Goal: Task Accomplishment & Management: Use online tool/utility

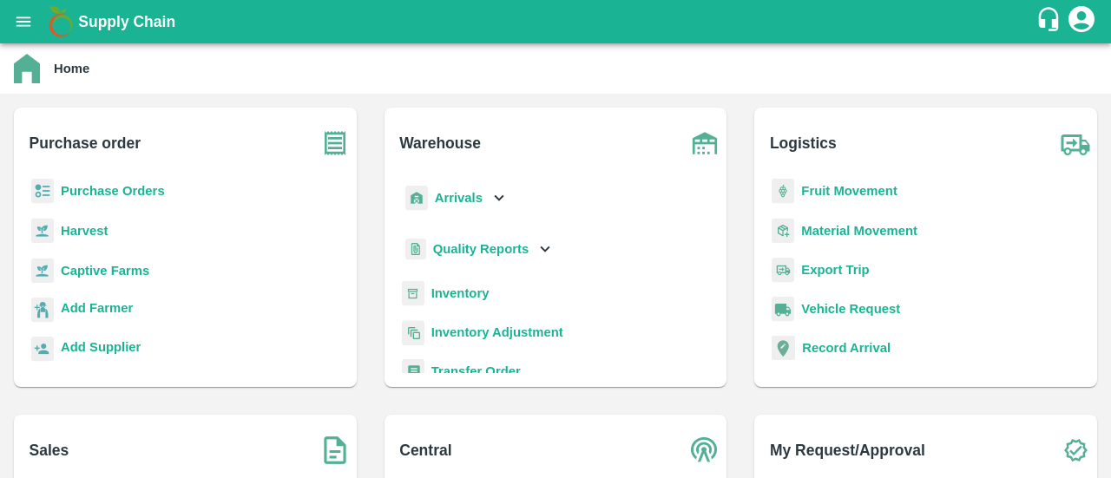
click at [463, 303] on div "Inventory" at bounding box center [556, 300] width 315 height 39
click at [462, 295] on b "Inventory" at bounding box center [461, 294] width 58 height 14
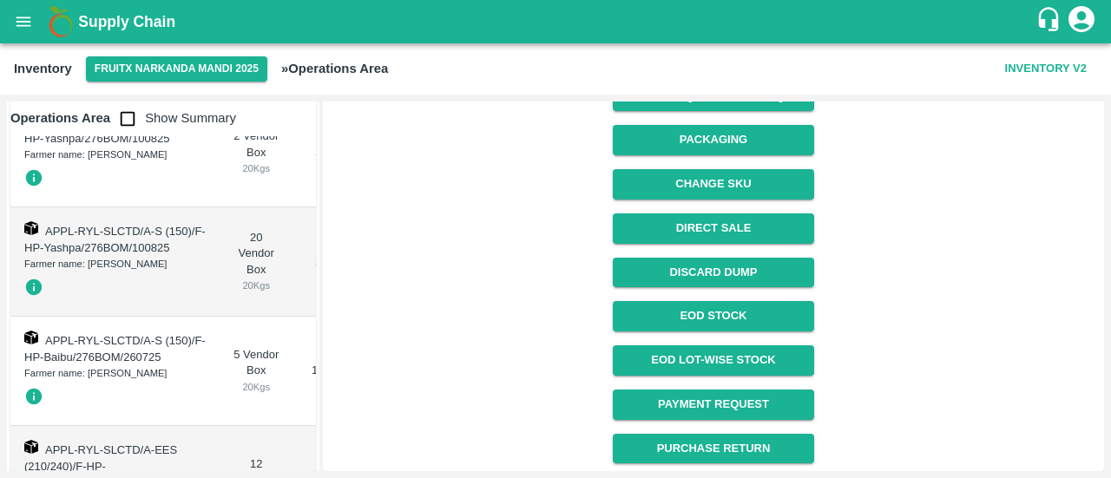
scroll to position [244, 0]
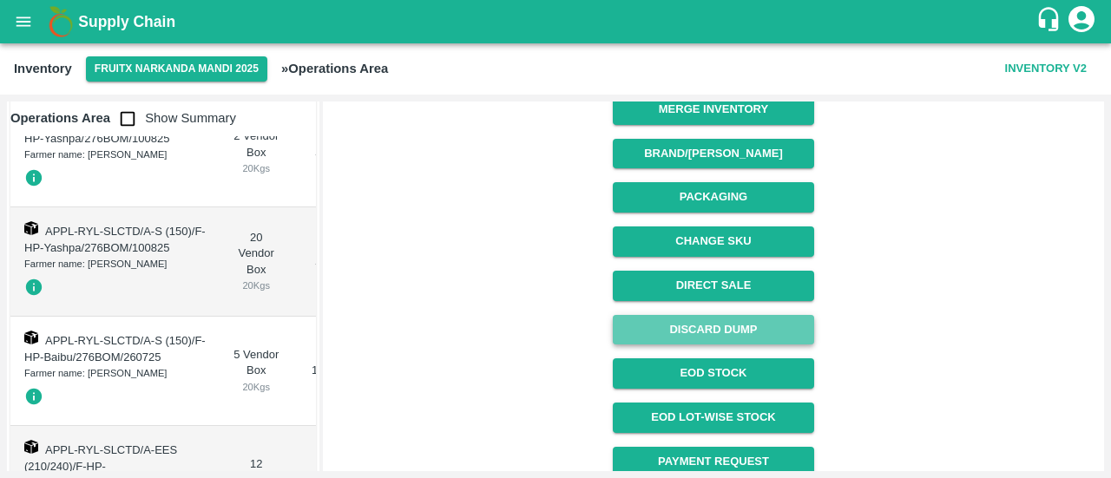
click at [724, 326] on button "Discard Dump" at bounding box center [713, 330] width 201 height 30
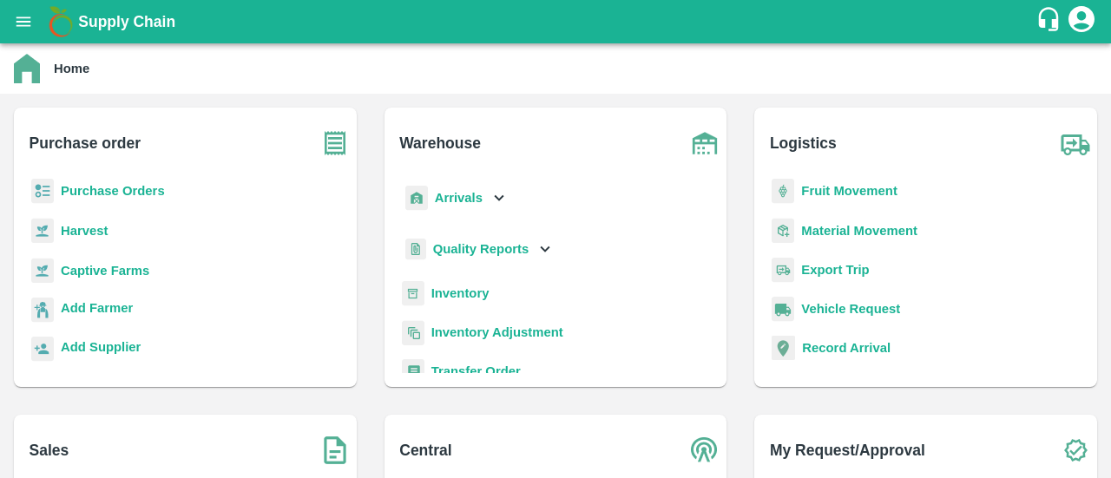
click at [472, 293] on b "Inventory" at bounding box center [461, 294] width 58 height 14
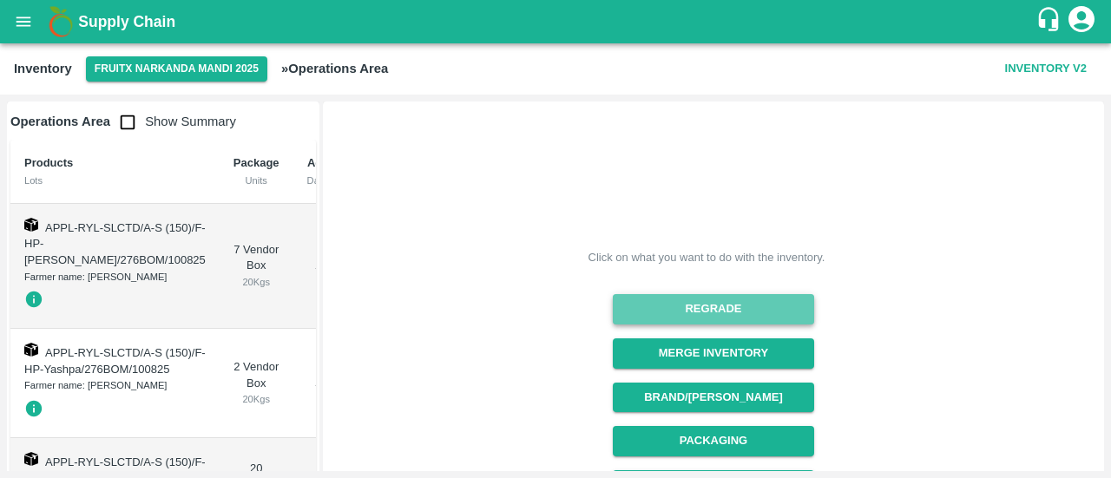
click at [714, 310] on button "Regrade" at bounding box center [713, 309] width 201 height 30
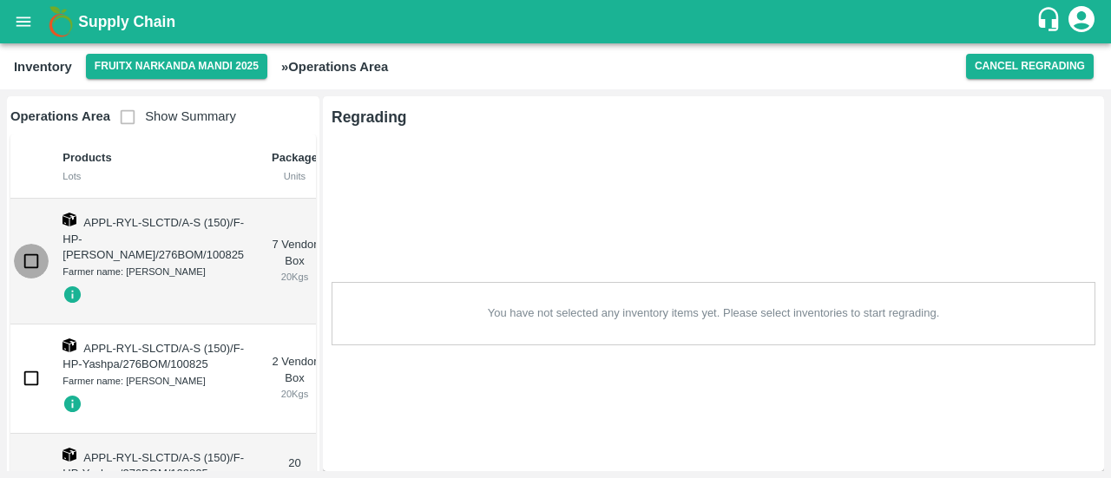
click at [27, 269] on input "checkbox" at bounding box center [31, 261] width 35 height 35
checkbox input "true"
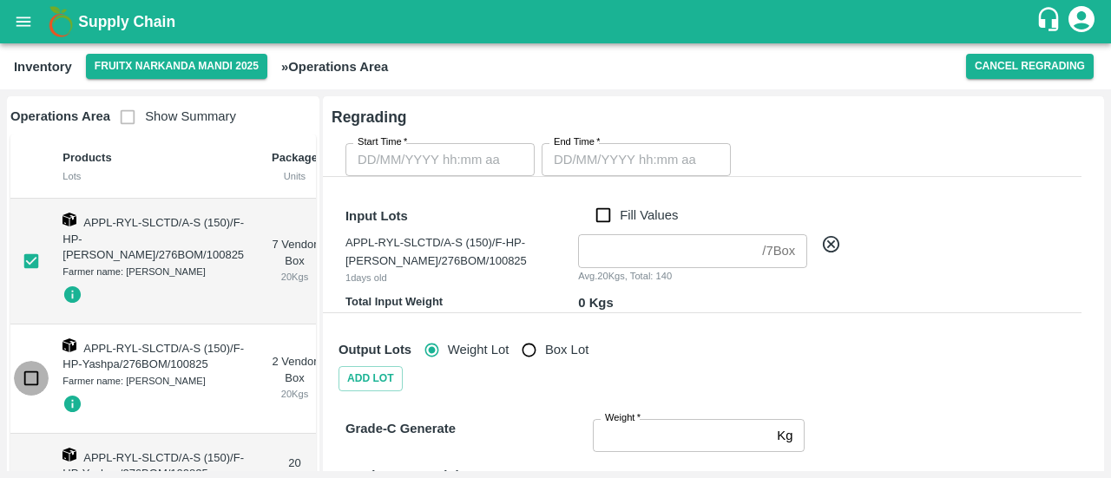
click at [35, 396] on input "checkbox" at bounding box center [31, 378] width 35 height 35
checkbox input "true"
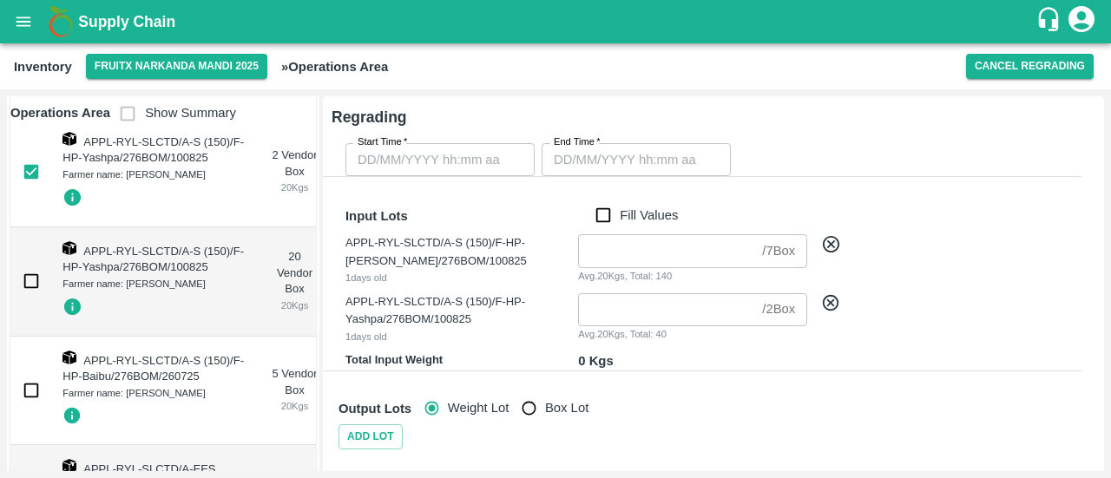
scroll to position [208, 0]
click at [30, 297] on input "checkbox" at bounding box center [31, 279] width 35 height 35
checkbox input "true"
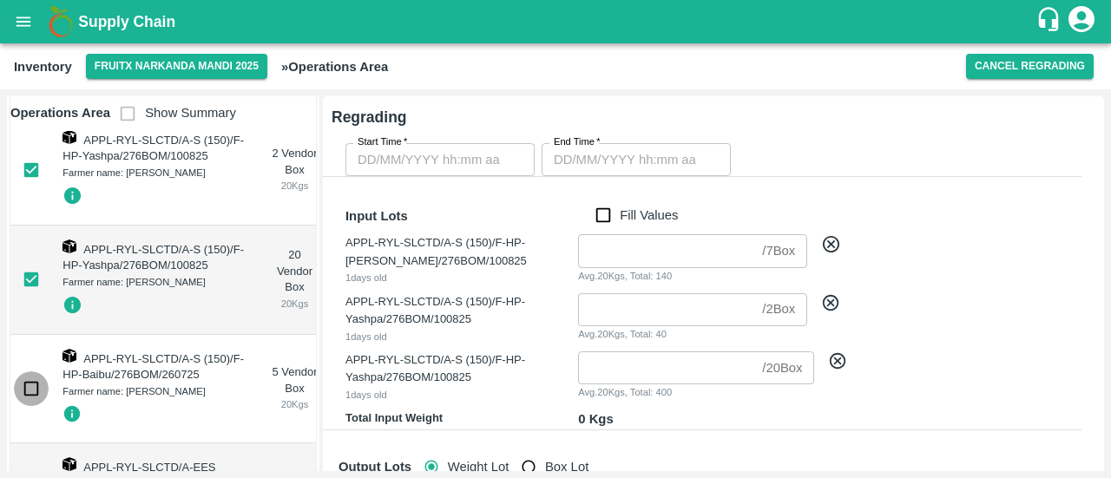
click at [31, 406] on input "checkbox" at bounding box center [31, 389] width 35 height 35
checkbox input "true"
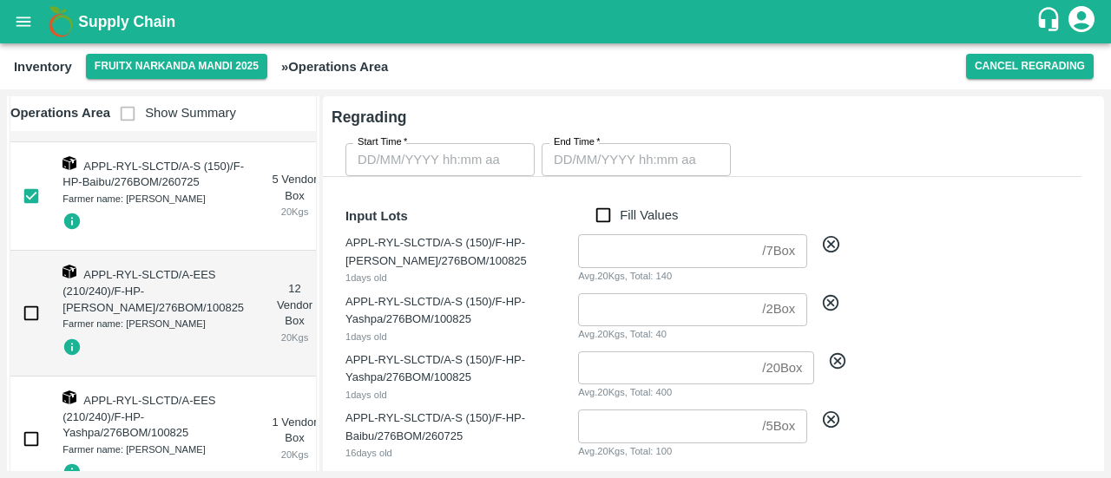
scroll to position [402, 0]
click at [44, 330] on input "checkbox" at bounding box center [31, 312] width 35 height 35
checkbox input "true"
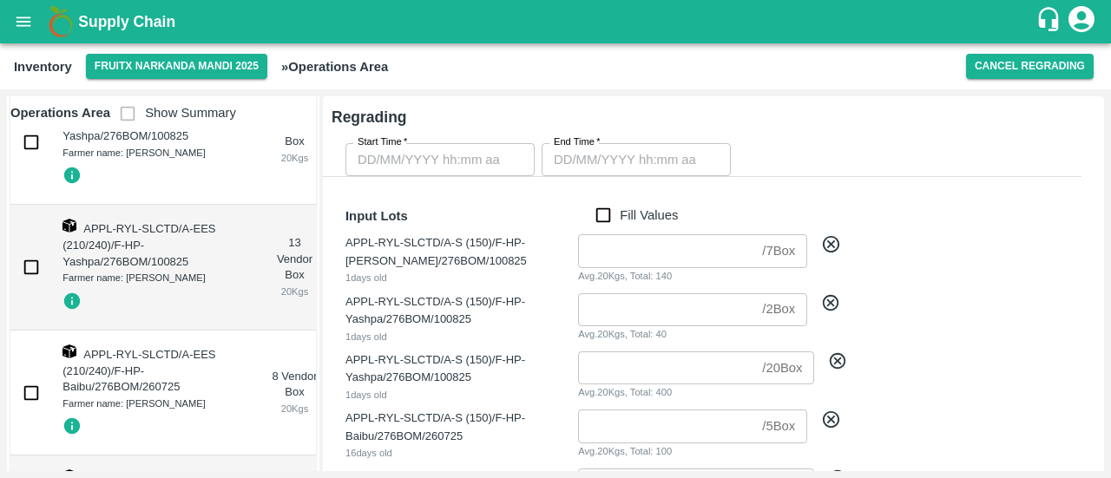
scroll to position [702, 0]
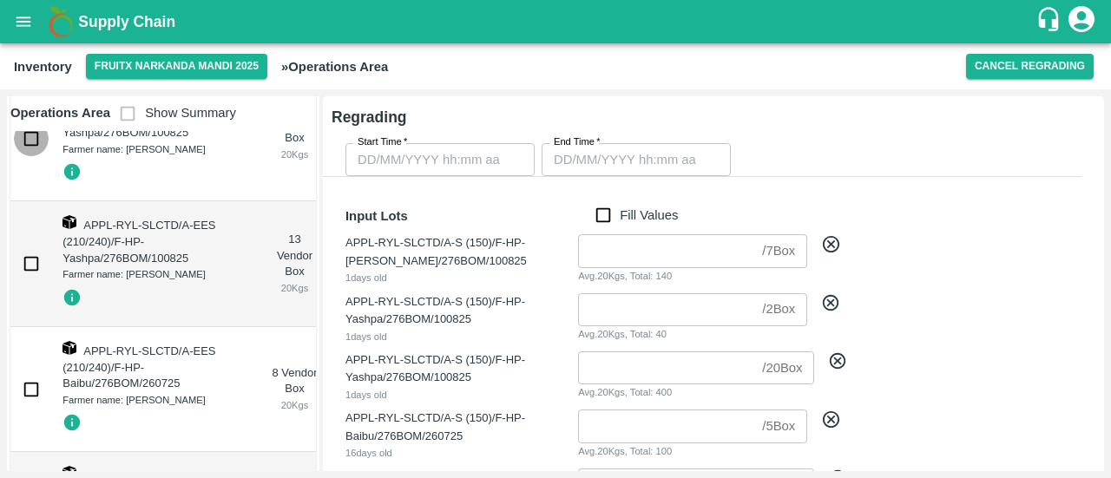
click at [43, 156] on input "checkbox" at bounding box center [31, 139] width 35 height 35
checkbox input "true"
click at [34, 281] on input "checkbox" at bounding box center [31, 264] width 35 height 35
checkbox input "true"
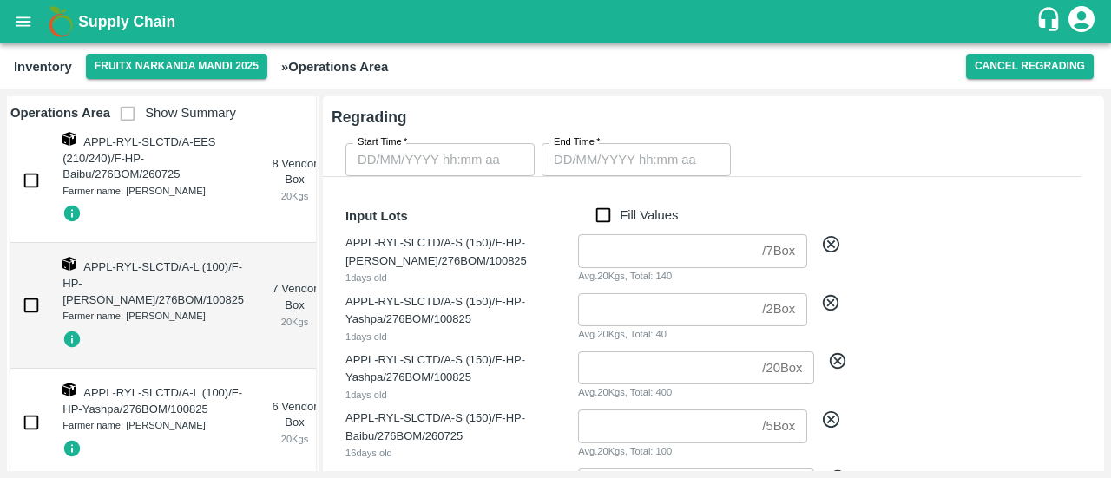
scroll to position [912, 0]
click at [20, 197] on input "checkbox" at bounding box center [31, 179] width 35 height 35
checkbox input "true"
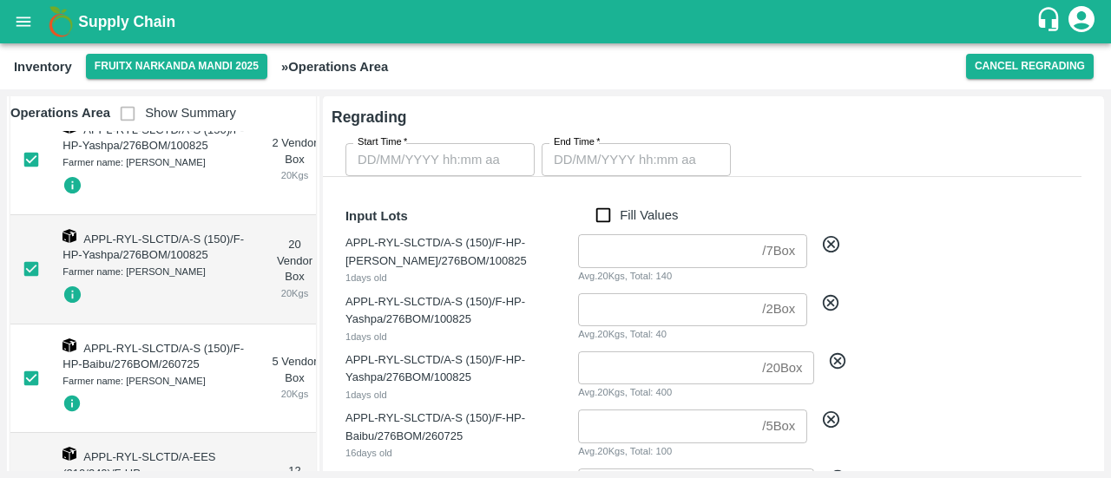
scroll to position [0, 0]
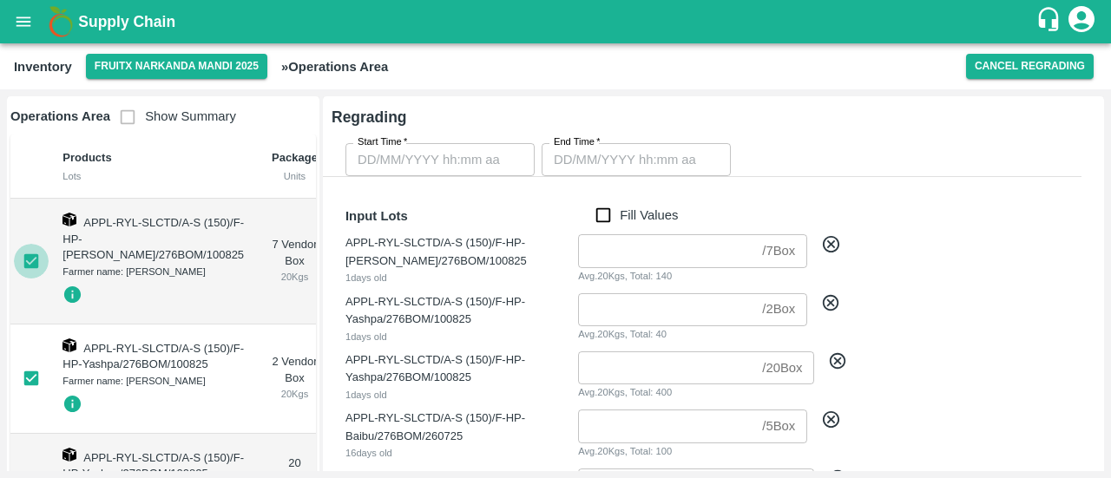
click at [33, 272] on input "checkbox" at bounding box center [31, 261] width 35 height 35
checkbox input "false"
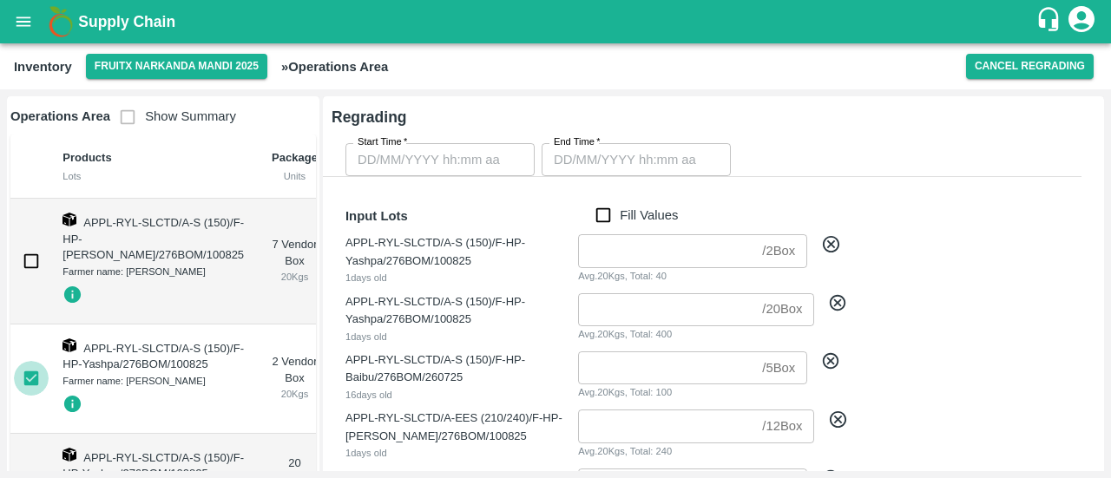
click at [33, 396] on input "checkbox" at bounding box center [31, 378] width 35 height 35
checkbox input "false"
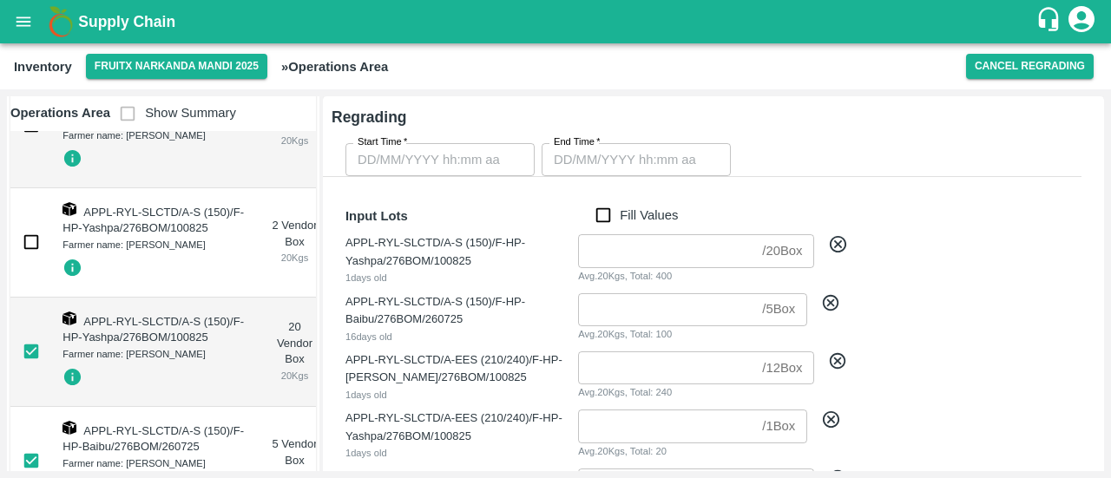
scroll to position [155, 0]
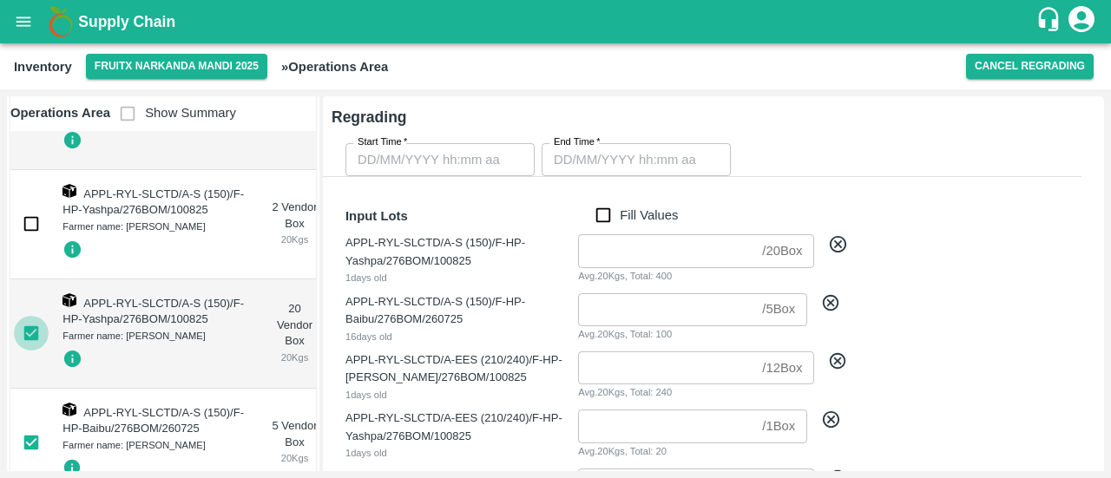
click at [19, 351] on input "checkbox" at bounding box center [31, 333] width 35 height 35
checkbox input "false"
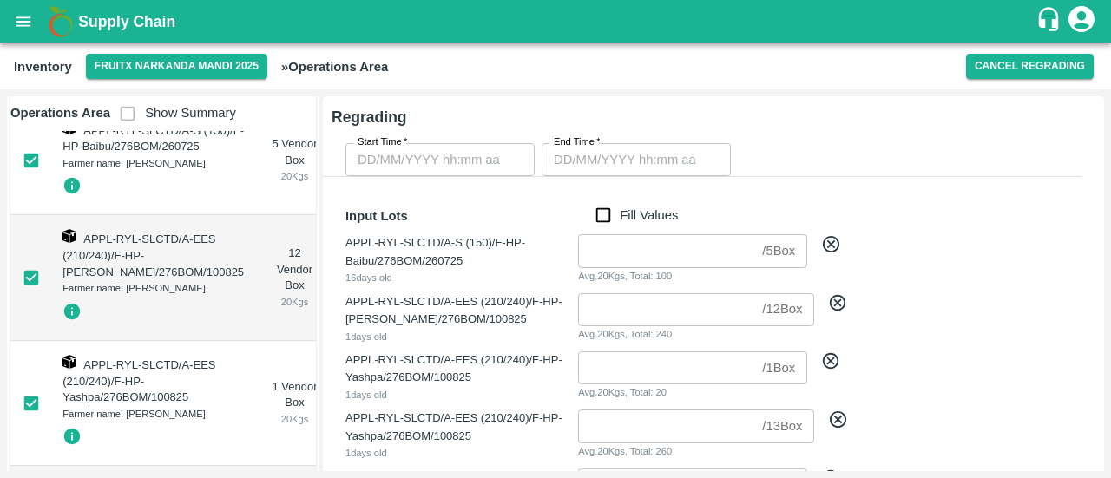
scroll to position [439, 0]
click at [31, 293] on input "checkbox" at bounding box center [31, 275] width 35 height 35
checkbox input "false"
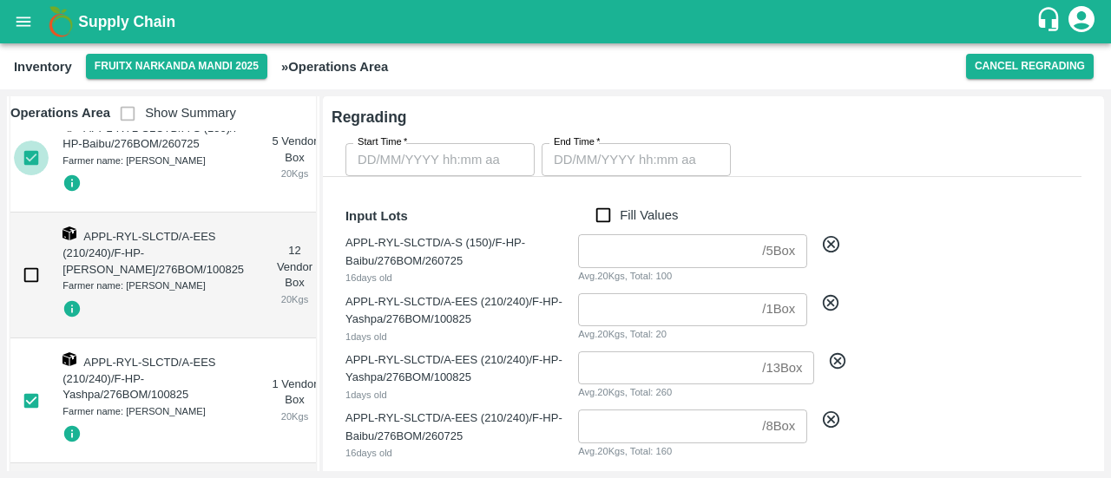
click at [30, 175] on input "checkbox" at bounding box center [31, 158] width 35 height 35
checkbox input "false"
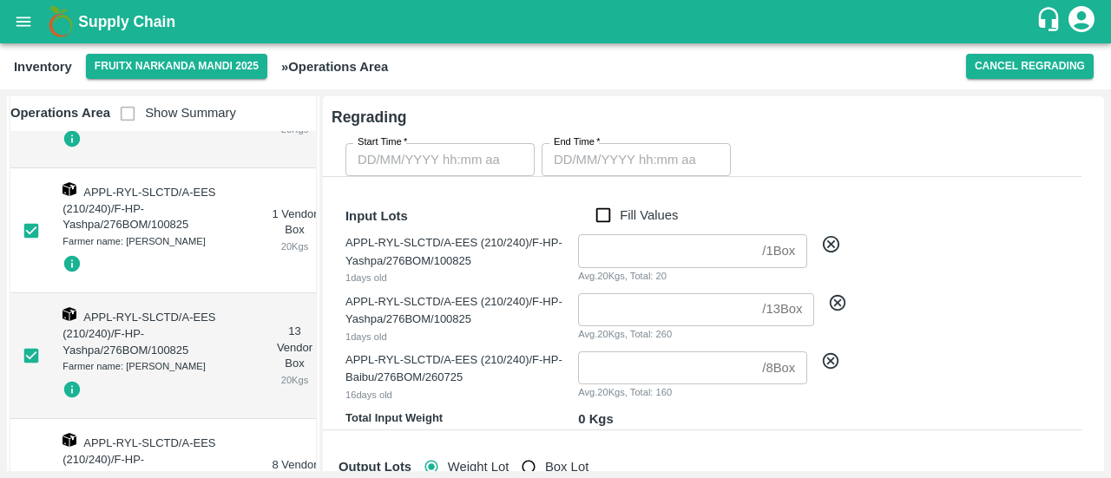
scroll to position [615, 0]
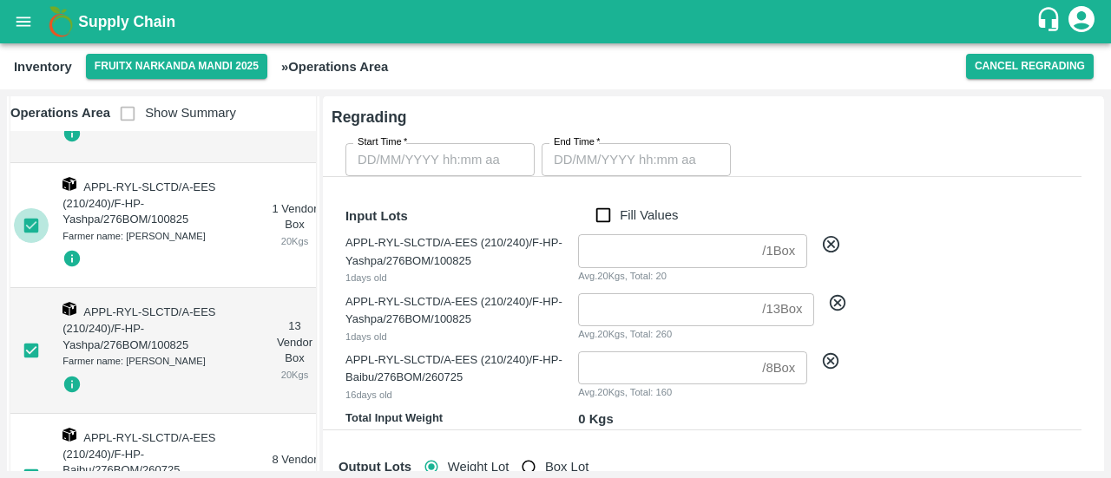
click at [43, 243] on input "checkbox" at bounding box center [31, 225] width 35 height 35
checkbox input "false"
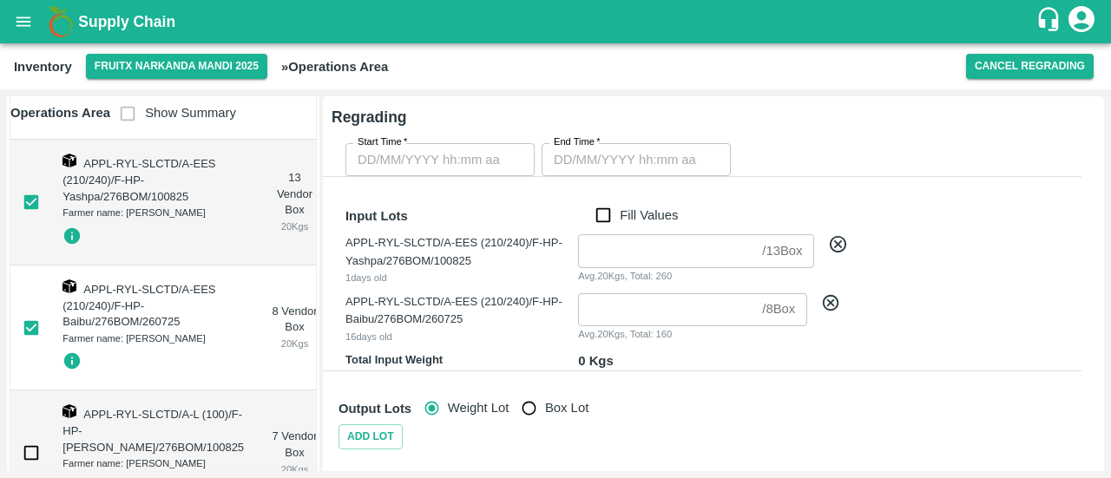
scroll to position [764, 0]
click at [25, 219] on input "checkbox" at bounding box center [31, 201] width 35 height 35
checkbox input "false"
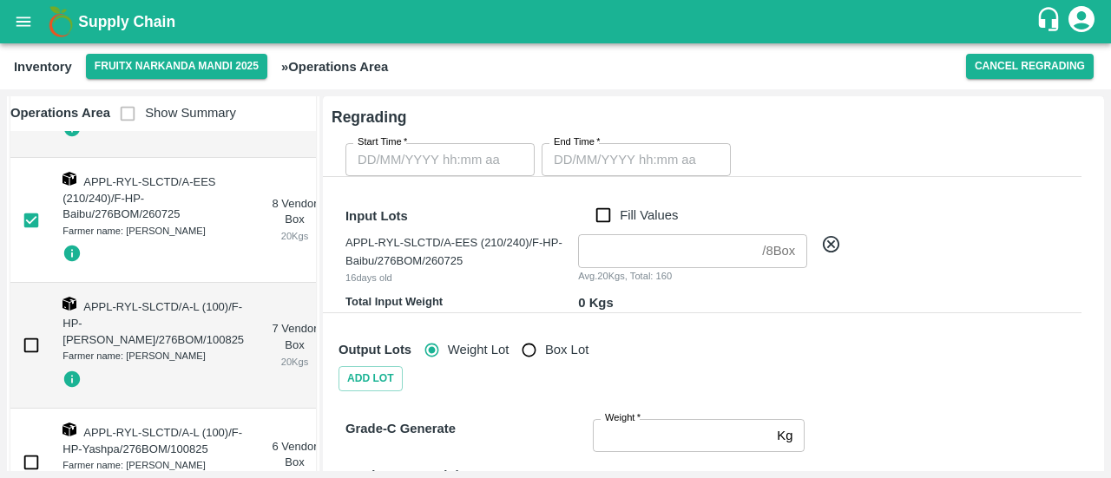
scroll to position [872, 0]
click at [36, 237] on input "checkbox" at bounding box center [31, 219] width 35 height 35
checkbox input "false"
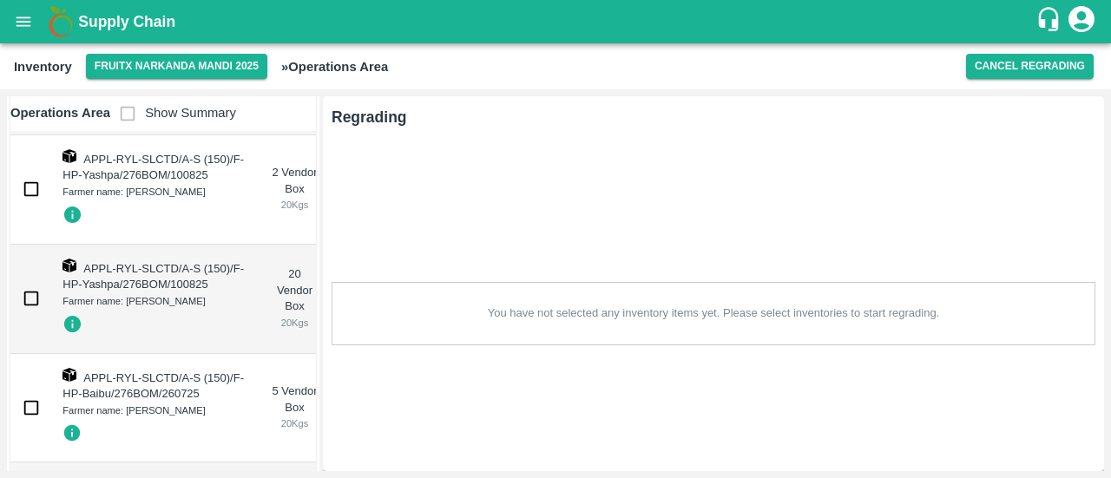
scroll to position [0, 0]
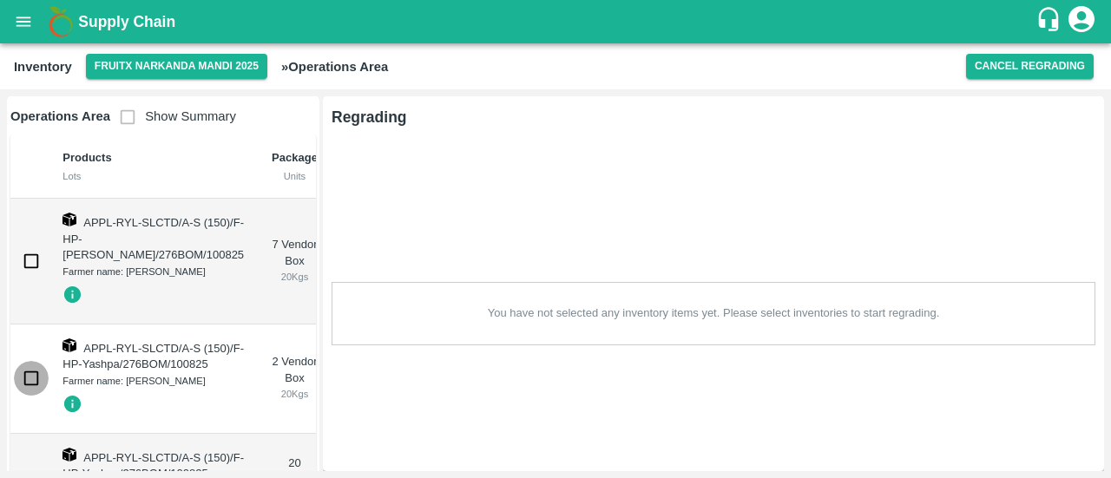
click at [36, 396] on input "checkbox" at bounding box center [31, 378] width 35 height 35
checkbox input "true"
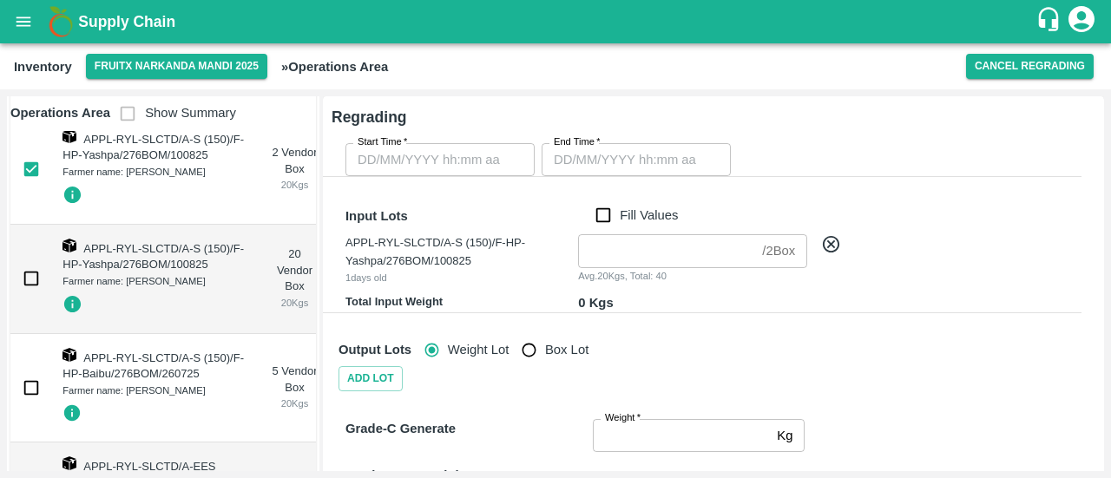
scroll to position [210, 0]
click at [33, 295] on input "checkbox" at bounding box center [31, 277] width 35 height 35
checkbox input "true"
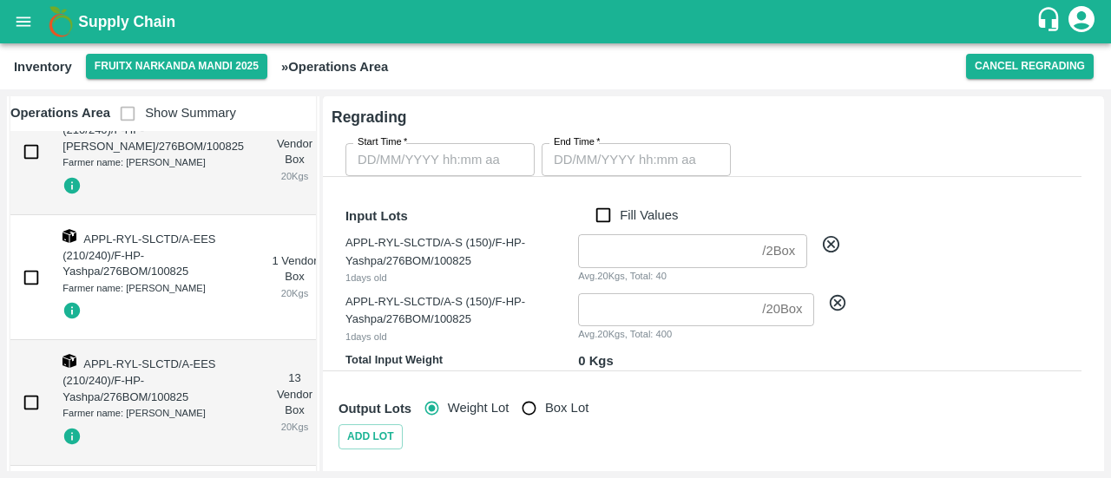
scroll to position [599, 0]
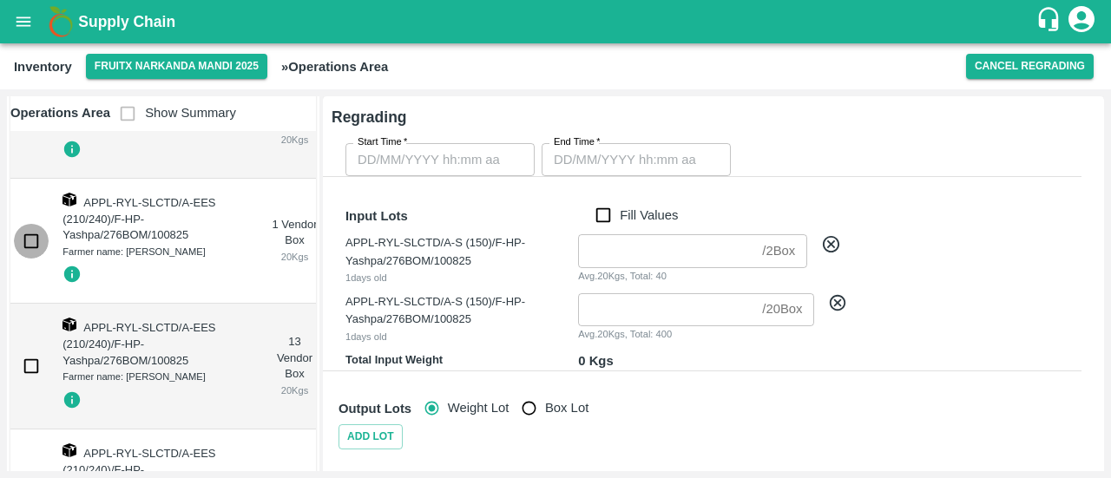
click at [31, 259] on input "checkbox" at bounding box center [31, 241] width 35 height 35
checkbox input "true"
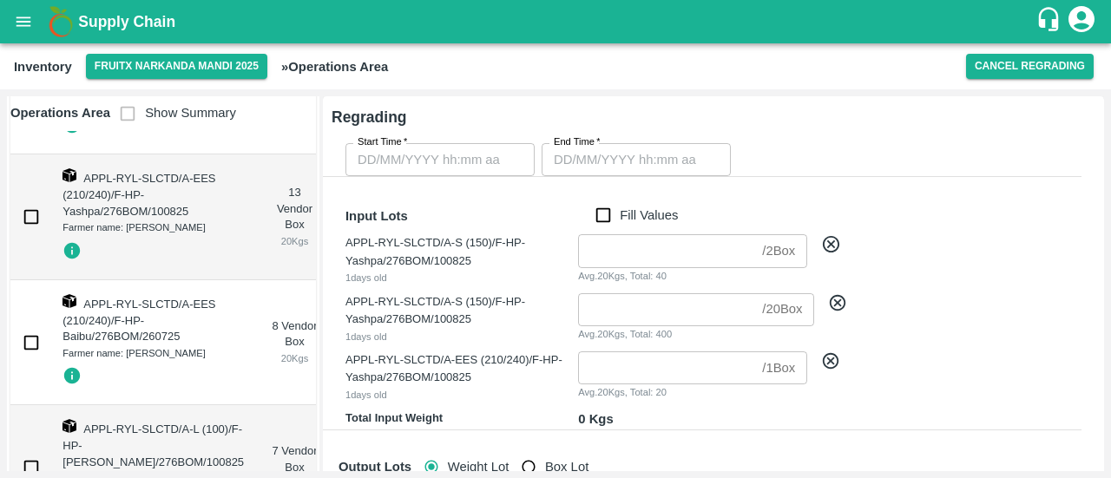
scroll to position [749, 0]
click at [36, 234] on input "checkbox" at bounding box center [31, 216] width 35 height 35
checkbox input "true"
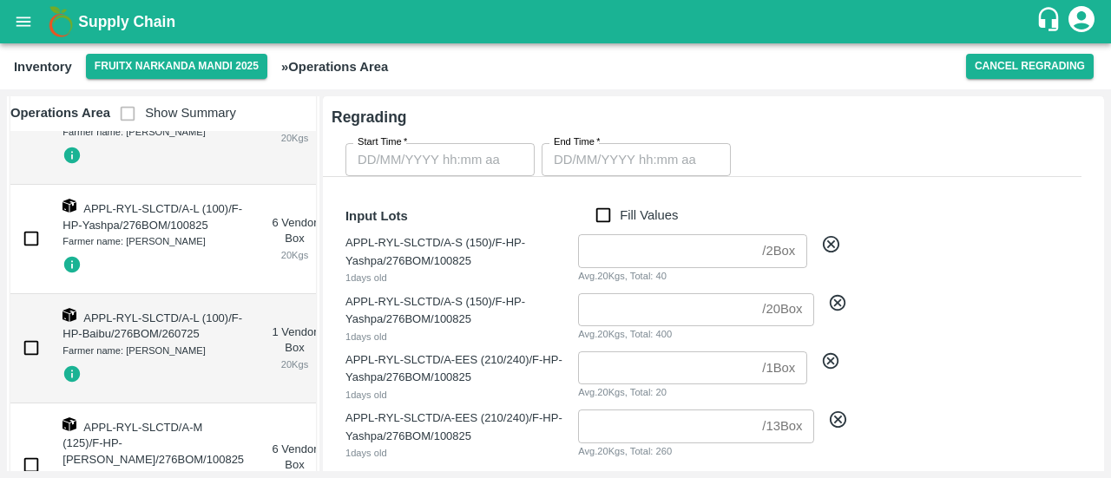
scroll to position [1131, 0]
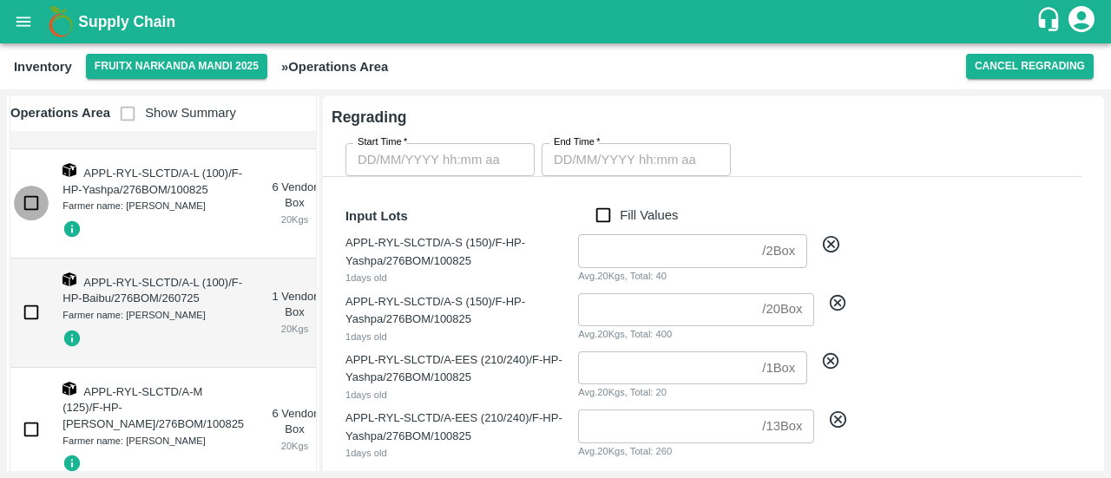
click at [30, 221] on input "checkbox" at bounding box center [31, 203] width 35 height 35
checkbox input "true"
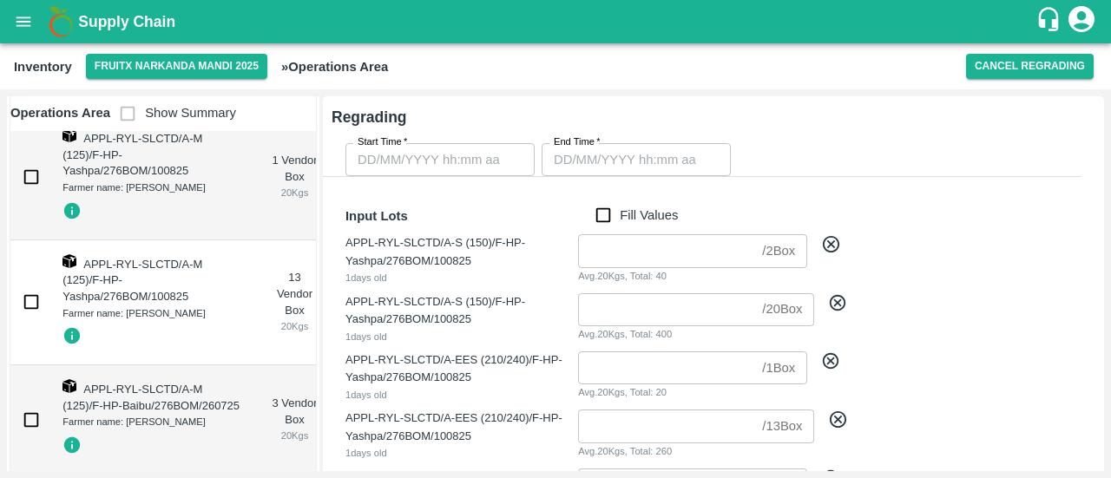
scroll to position [1510, 0]
click at [33, 194] on input "checkbox" at bounding box center [31, 176] width 35 height 35
checkbox input "true"
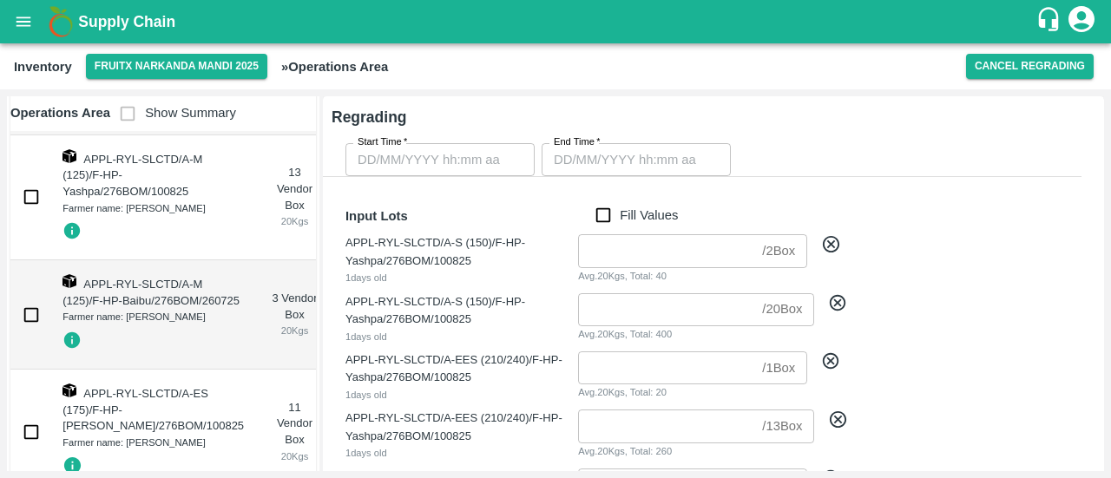
scroll to position [1699, 0]
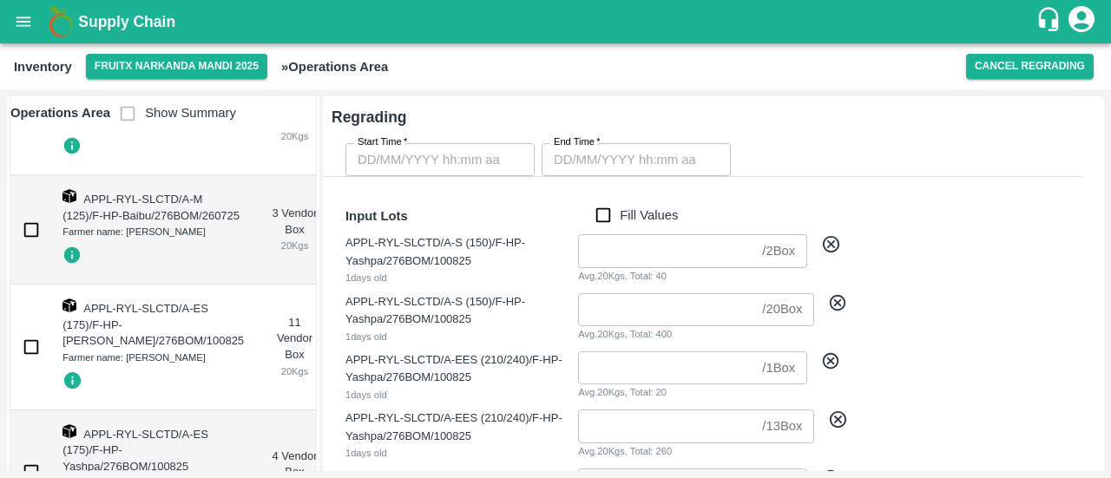
click at [30, 129] on input "checkbox" at bounding box center [31, 112] width 35 height 35
checkbox input "true"
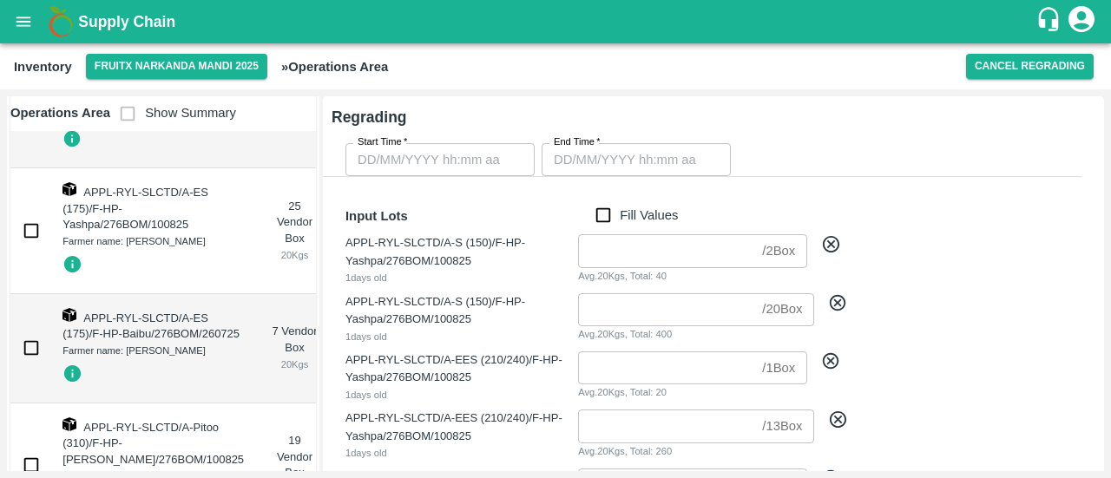
scroll to position [2121, 0]
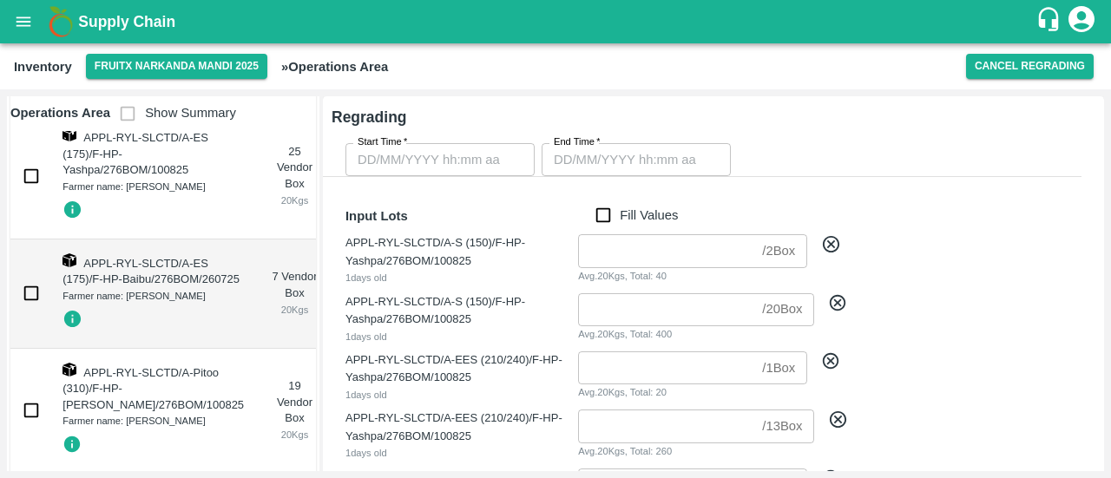
click at [28, 68] on input "checkbox" at bounding box center [31, 50] width 35 height 35
checkbox input "true"
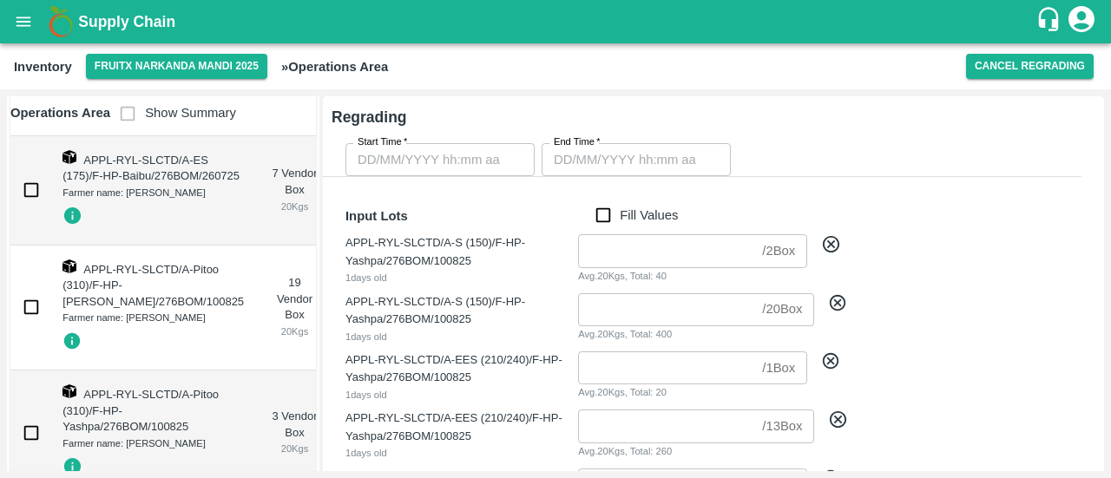
scroll to position [2226, 0]
click at [43, 89] on input "checkbox" at bounding box center [31, 72] width 35 height 35
checkbox input "true"
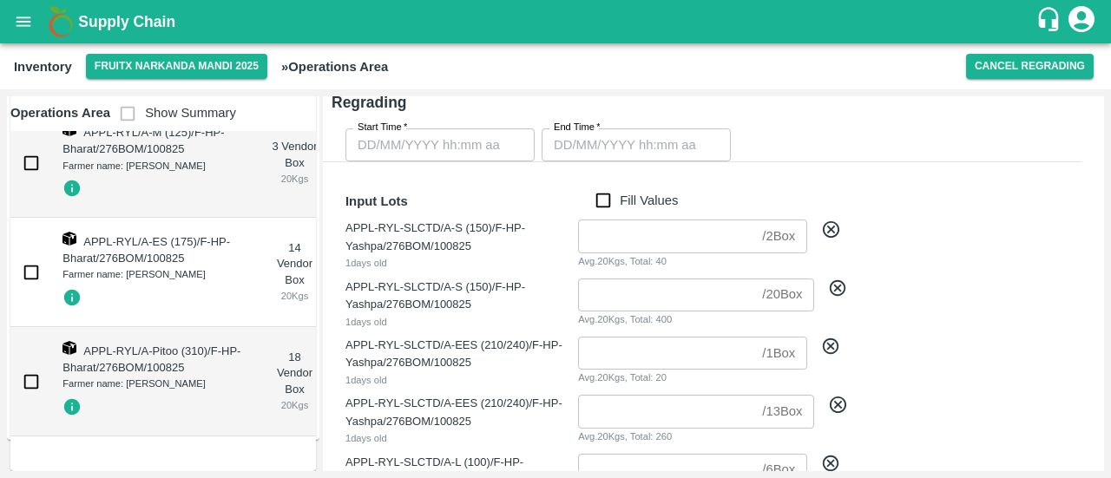
scroll to position [0, 0]
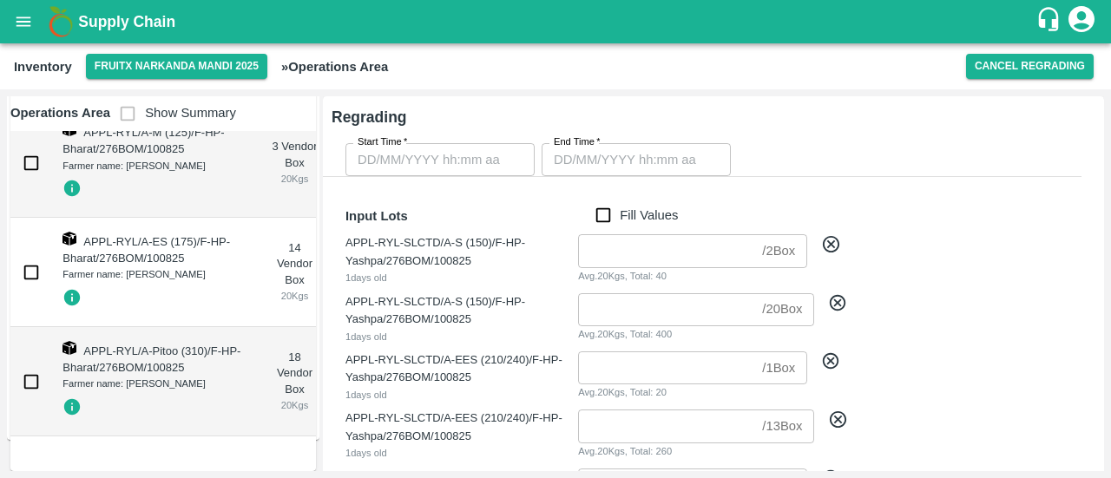
type input "DD/MM/YYYY hh:mm aa"
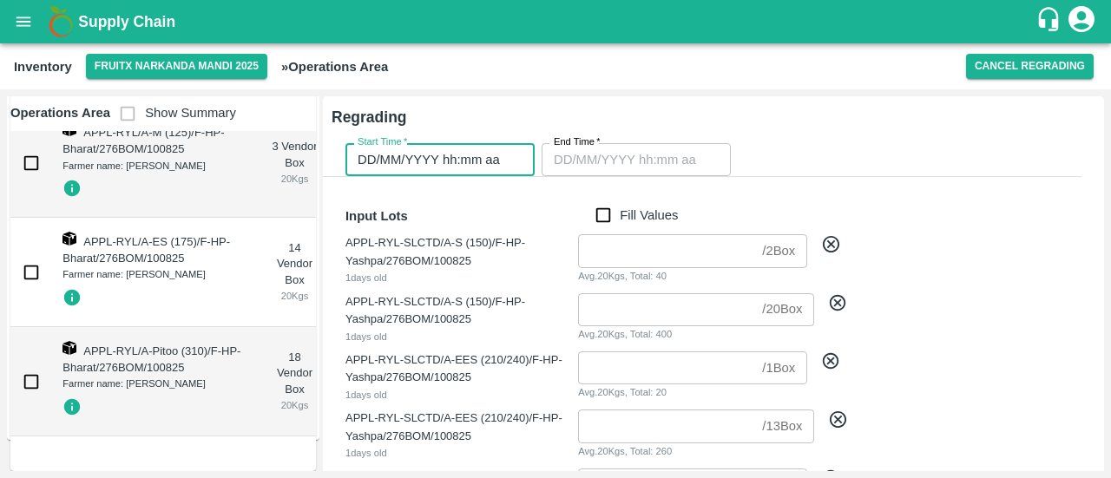
click at [480, 153] on input "DD/MM/YYYY hh:mm aa" at bounding box center [434, 159] width 177 height 33
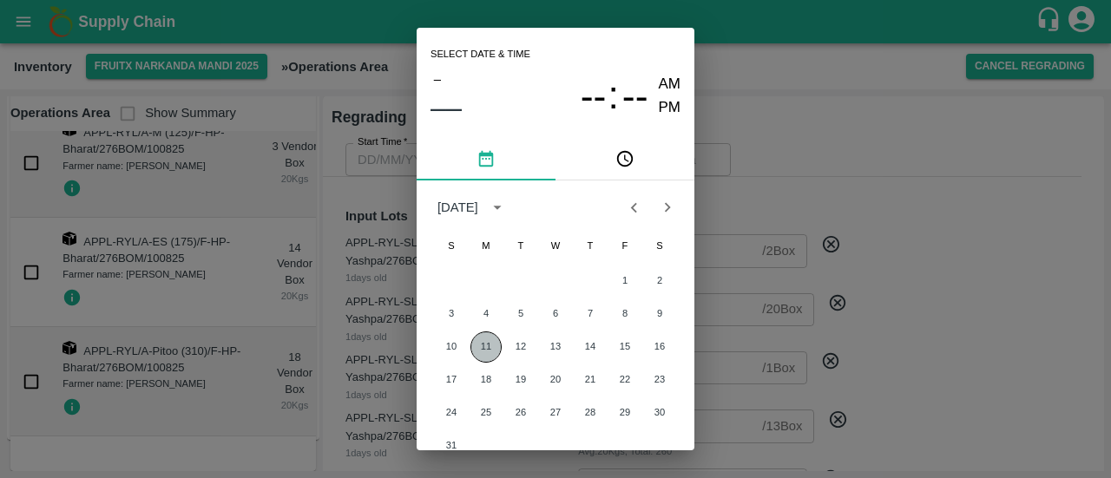
click at [479, 350] on button "11" at bounding box center [486, 347] width 31 height 31
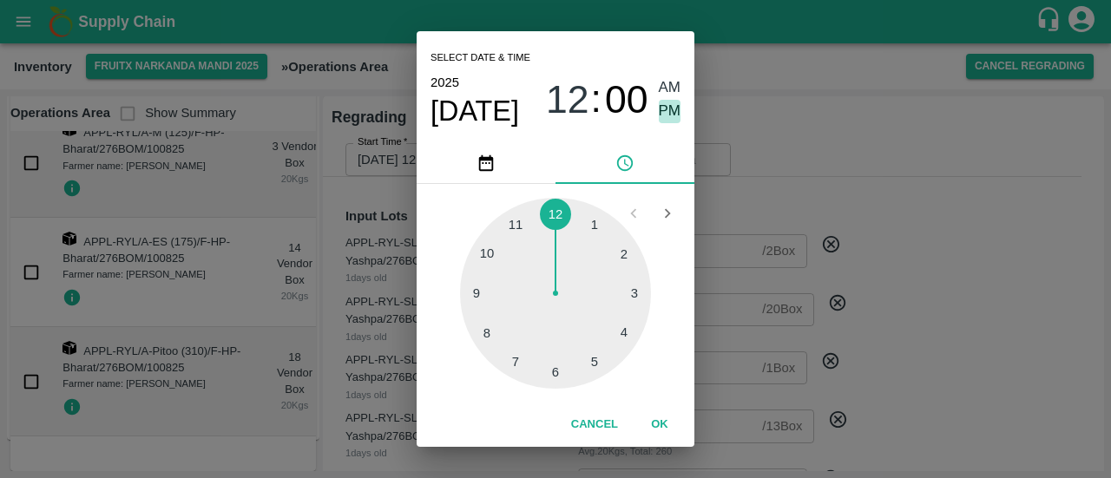
click at [672, 108] on span "PM" at bounding box center [670, 111] width 23 height 23
type input "[DATE] 12:00 PM"
click at [781, 115] on div "Select date & time [DATE] 12 : 00 AM PM 1 2 3 4 5 6 7 8 9 10 11 12 Cancel OK" at bounding box center [555, 239] width 1111 height 478
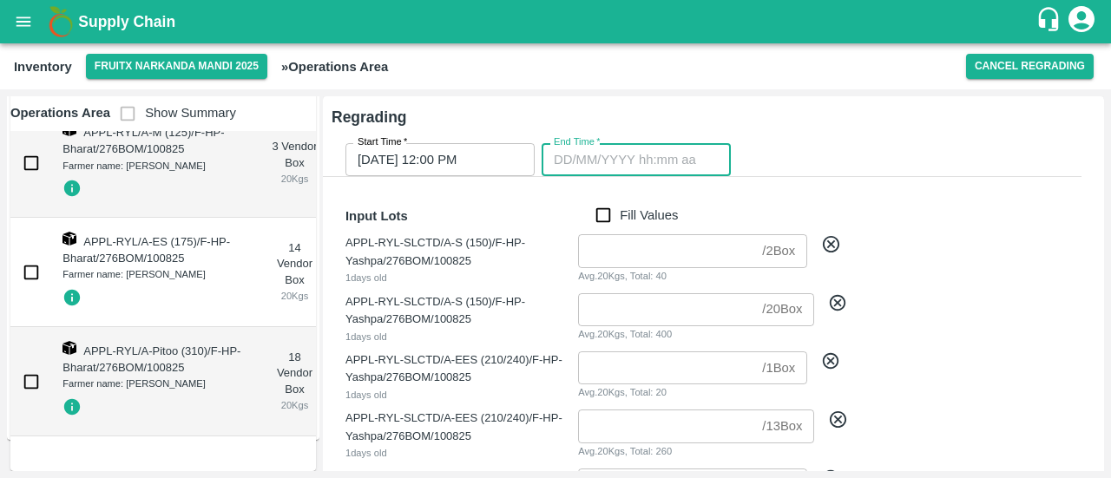
type input "DD/MM/YYYY hh:mm aa"
click at [595, 155] on input "DD/MM/YYYY hh:mm aa" at bounding box center [630, 159] width 177 height 33
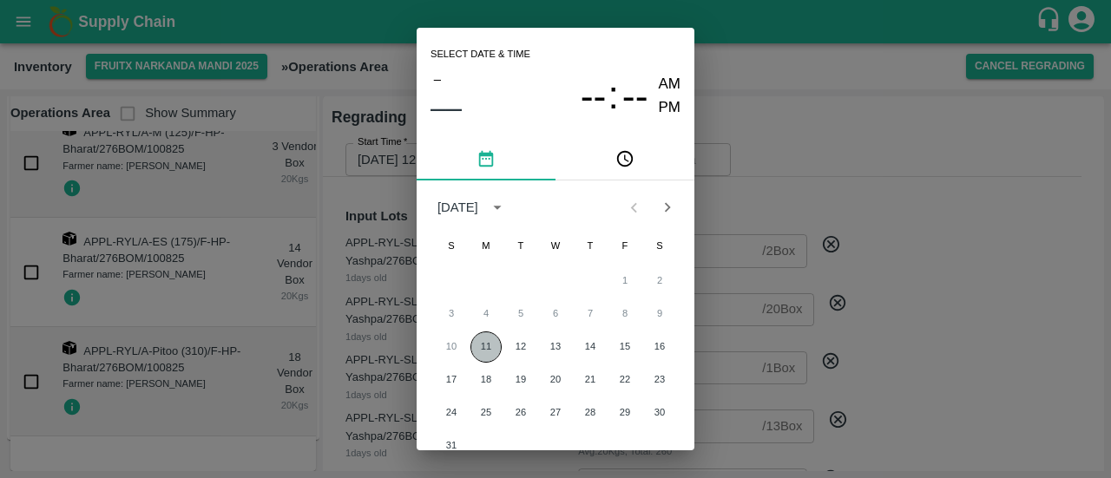
click at [485, 348] on button "11" at bounding box center [486, 347] width 31 height 31
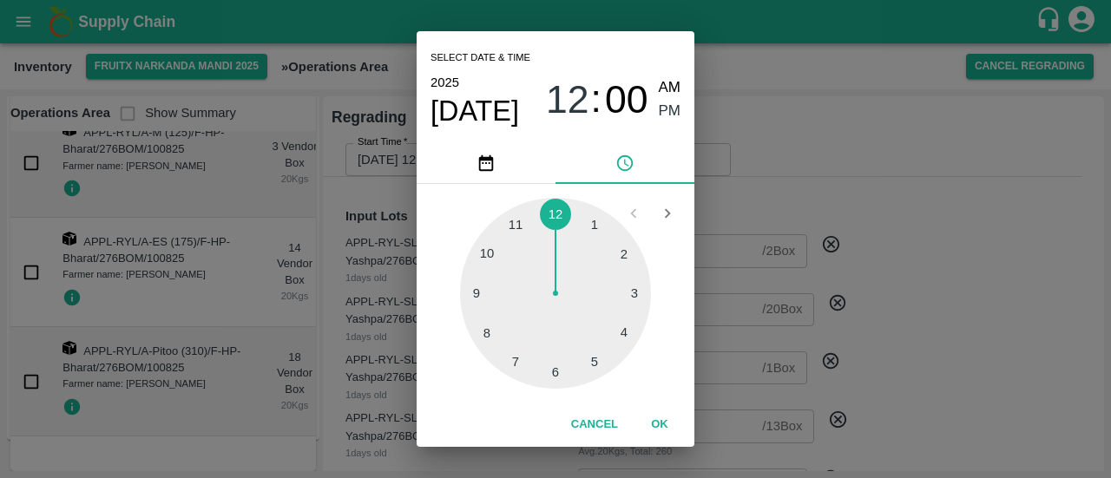
click at [595, 226] on div at bounding box center [555, 293] width 191 height 191
click at [482, 257] on div at bounding box center [555, 293] width 191 height 191
type input "[DATE] 01:49 PM"
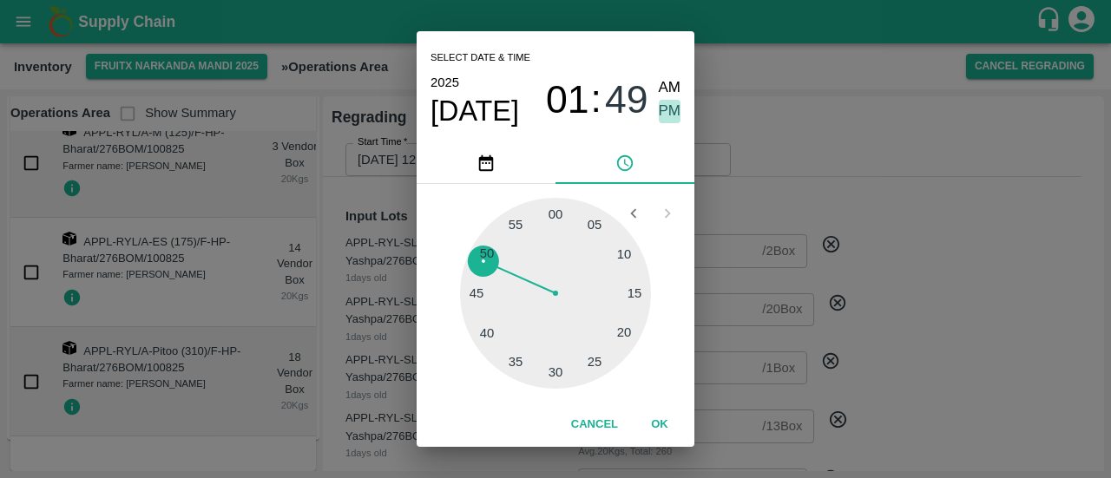
click at [668, 115] on span "PM" at bounding box center [670, 111] width 23 height 23
click at [827, 154] on div "Select date & time [DATE] 01 : 49 AM PM 05 10 15 20 25 30 35 40 45 50 55 00 Can…" at bounding box center [555, 239] width 1111 height 478
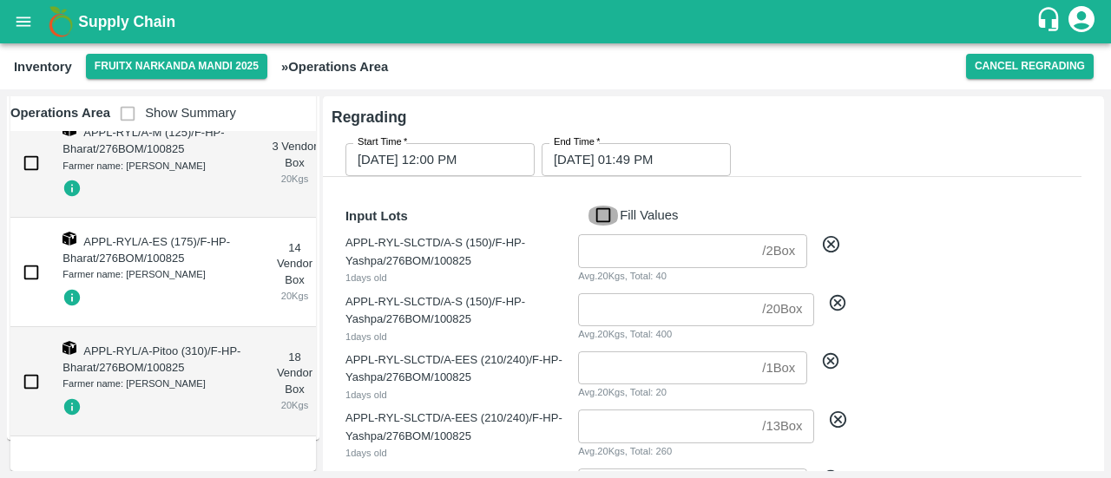
click at [610, 225] on input "Fill Values" at bounding box center [603, 215] width 33 height 19
checkbox input "true"
type input "2"
type input "20"
type input "1"
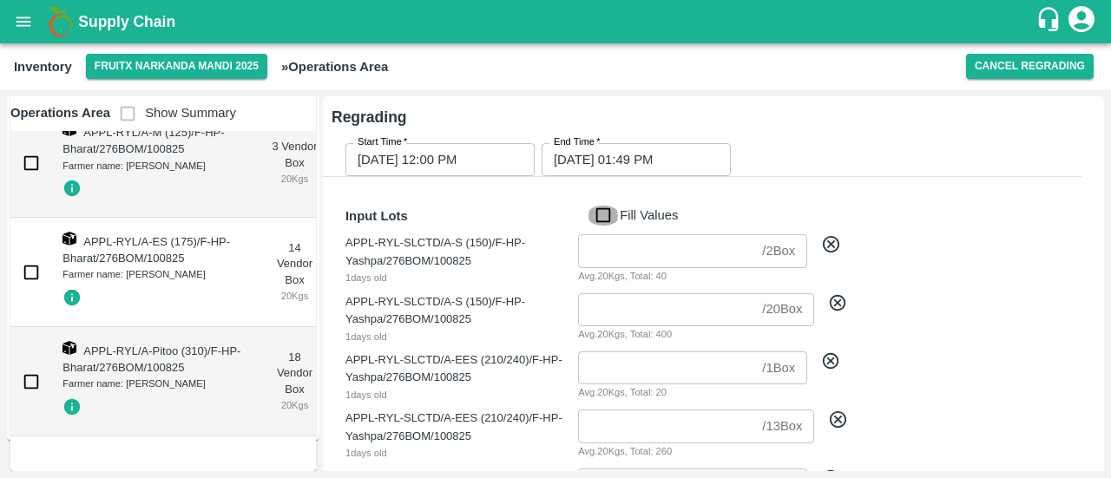
type input "13"
type input "6"
type input "1"
type input "13"
type input "4"
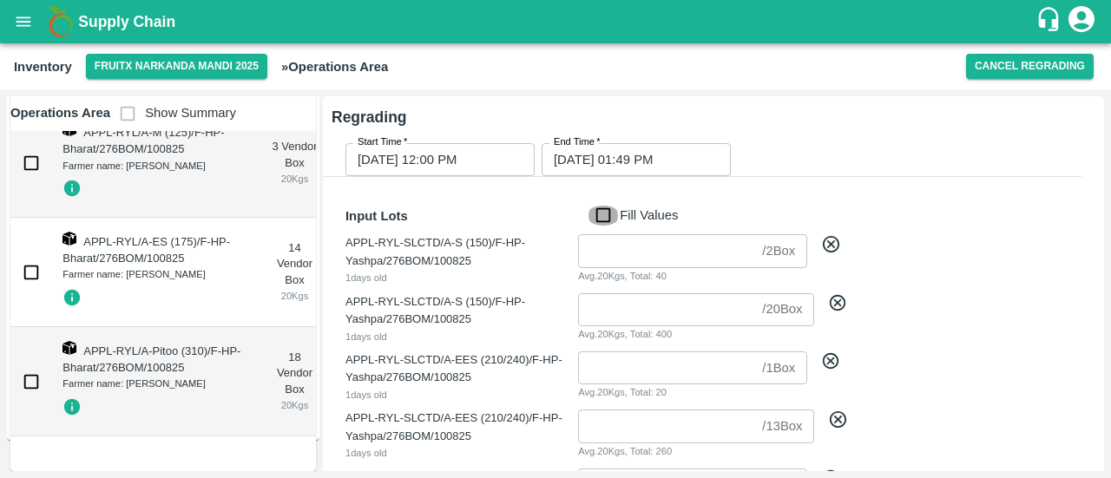
type input "25"
click at [604, 212] on input "Fill Values" at bounding box center [603, 215] width 33 height 19
checkbox input "false"
click at [926, 313] on div "APPL-RYL-SLCTD/A-S (150)/F-HP-Yashpa/276BOM/100825 1 days old / 20 Box ​ Avg. 2…" at bounding box center [707, 312] width 750 height 65
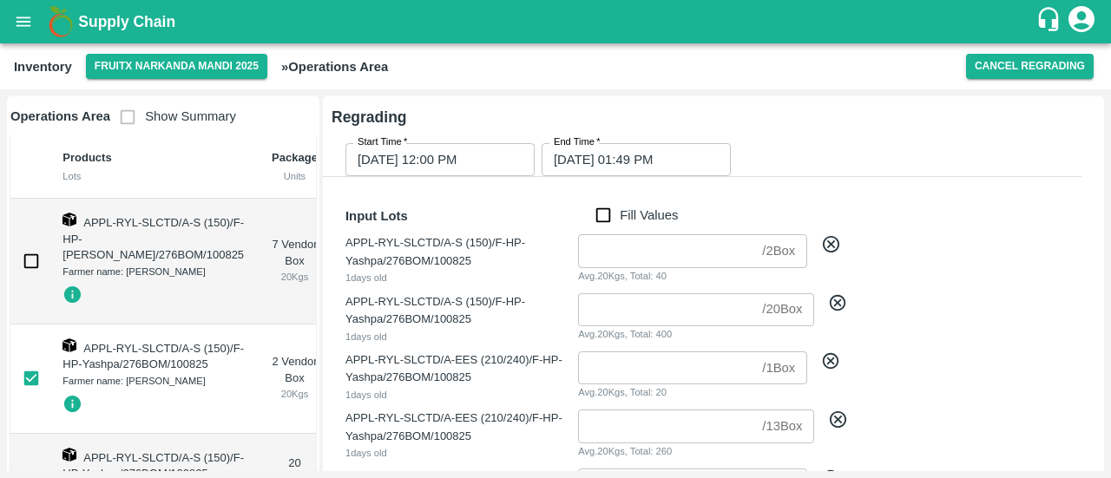
click at [135, 126] on p "Operations Area Show Summary" at bounding box center [123, 117] width 226 height 35
click at [131, 121] on span "Show Summary" at bounding box center [173, 116] width 126 height 14
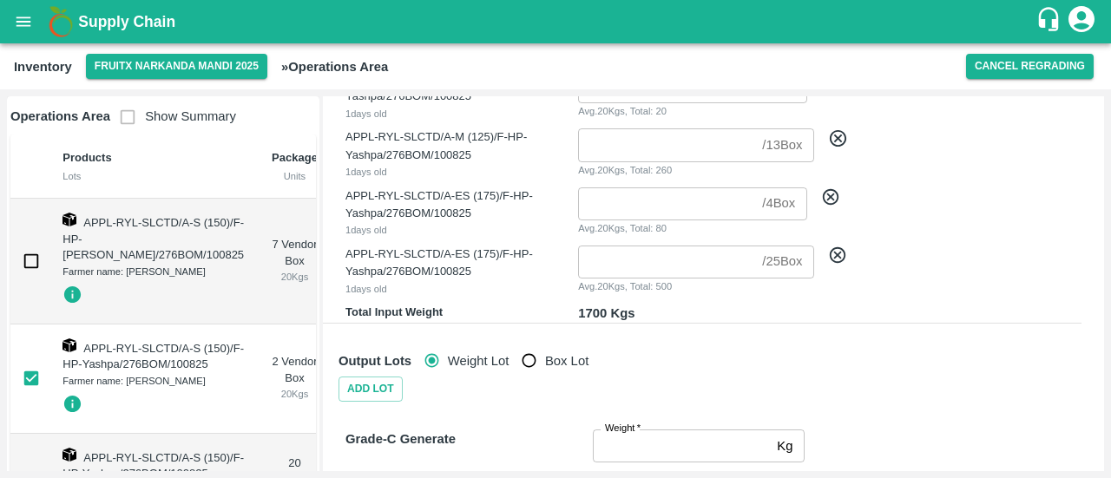
scroll to position [458, 0]
click at [837, 251] on icon at bounding box center [837, 253] width 19 height 19
checkbox input "false"
type input "2"
type input "20"
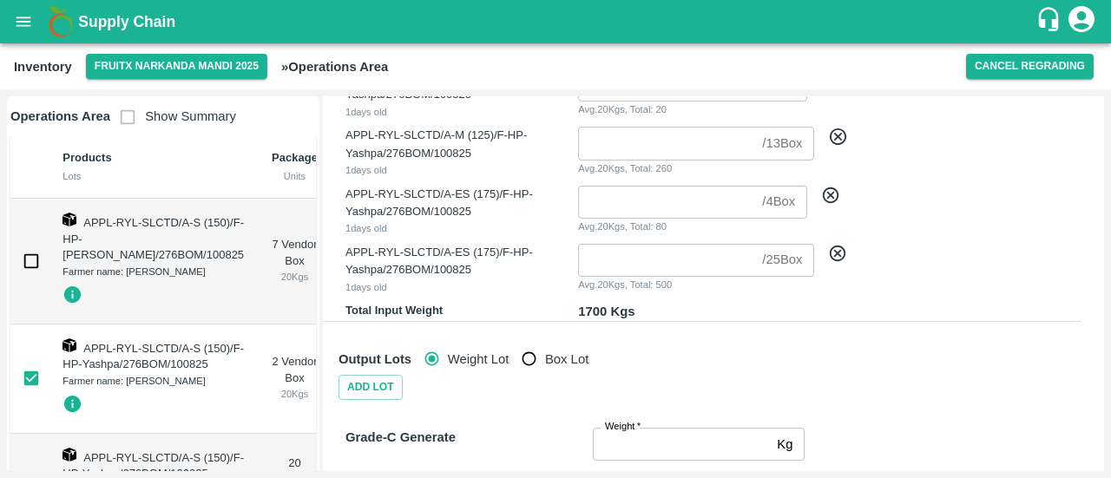
type input "1"
type input "13"
type input "6"
type input "1"
type input "13"
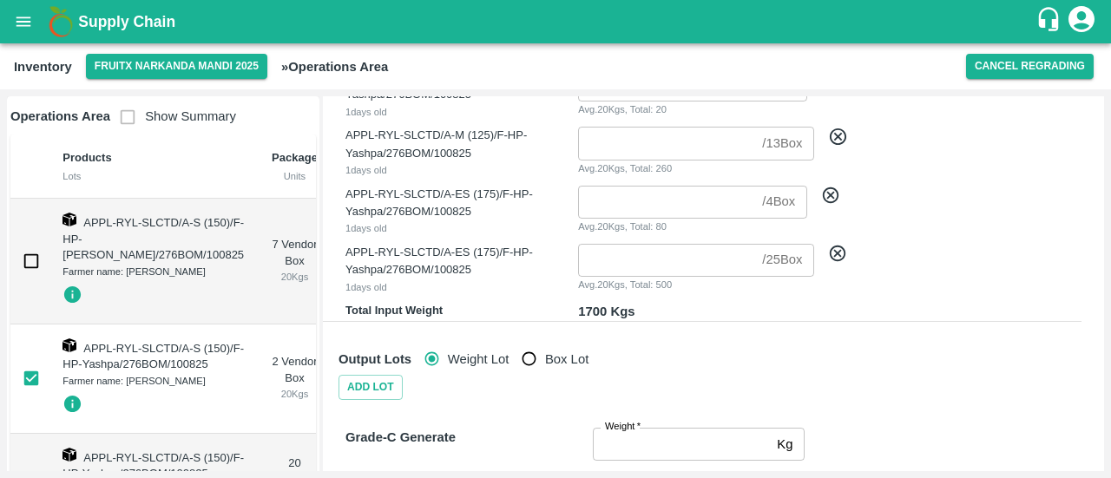
type input "4"
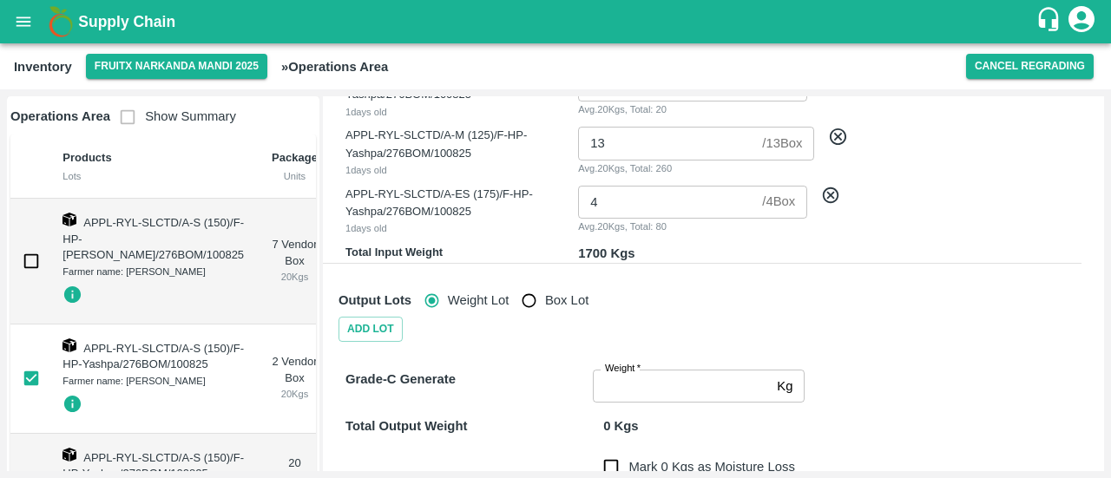
click at [833, 199] on icon at bounding box center [830, 195] width 19 height 19
checkbox input "false"
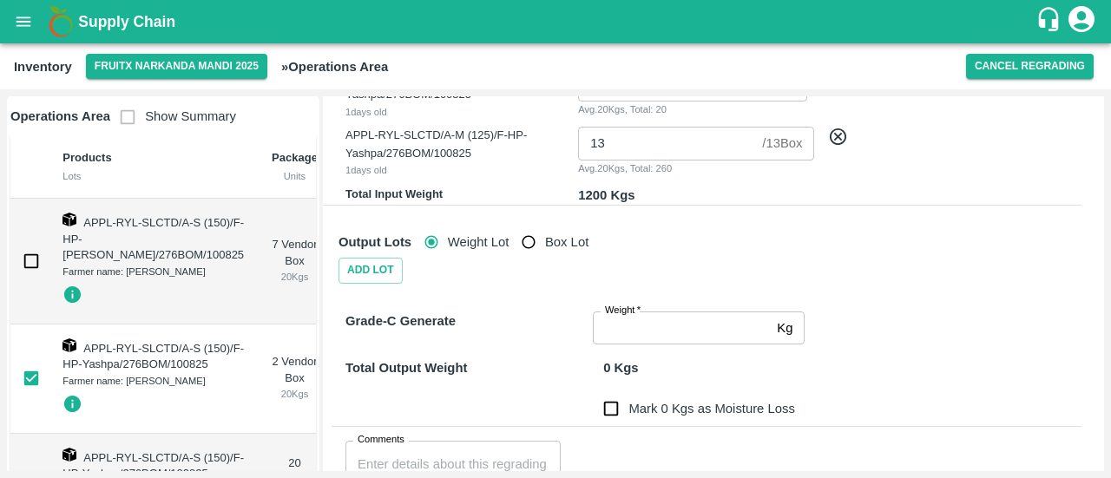
click at [841, 140] on icon at bounding box center [838, 137] width 16 height 16
checkbox input "false"
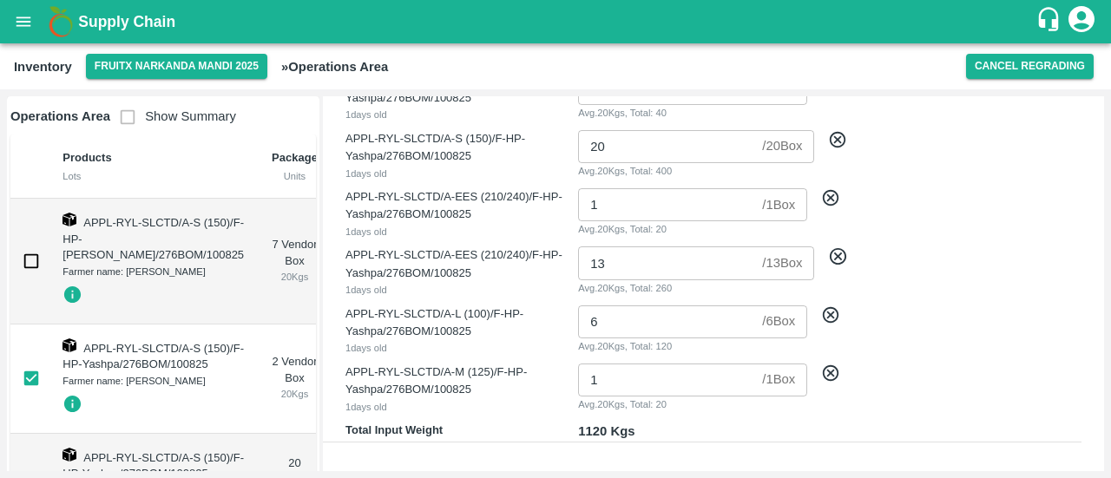
scroll to position [160, 0]
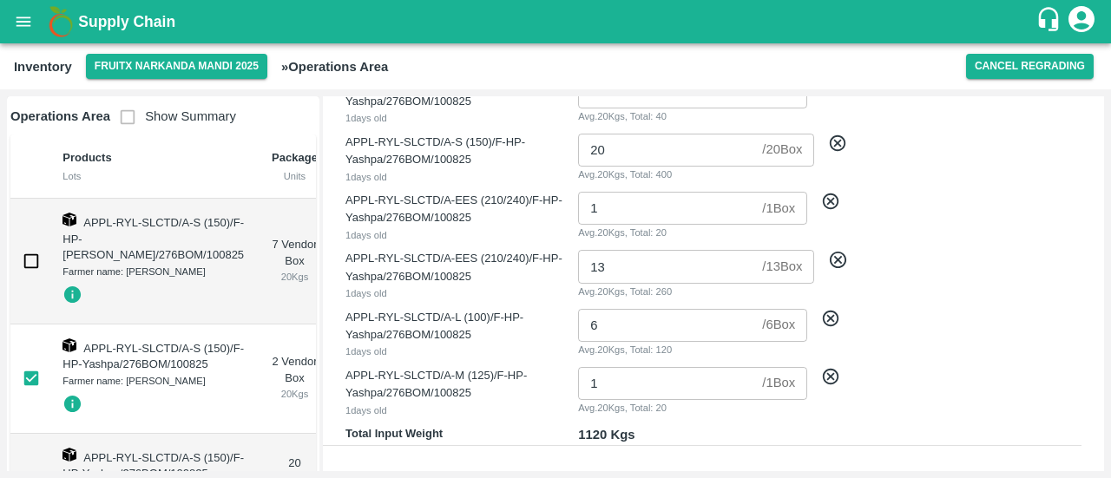
click at [825, 379] on icon at bounding box center [830, 376] width 19 height 19
checkbox input "false"
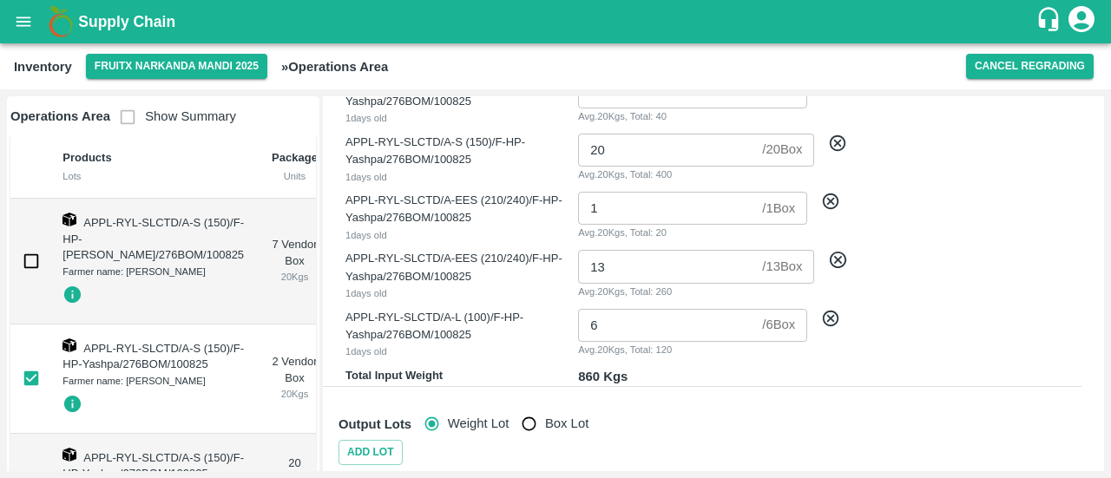
click at [833, 323] on icon at bounding box center [830, 318] width 19 height 19
checkbox input "false"
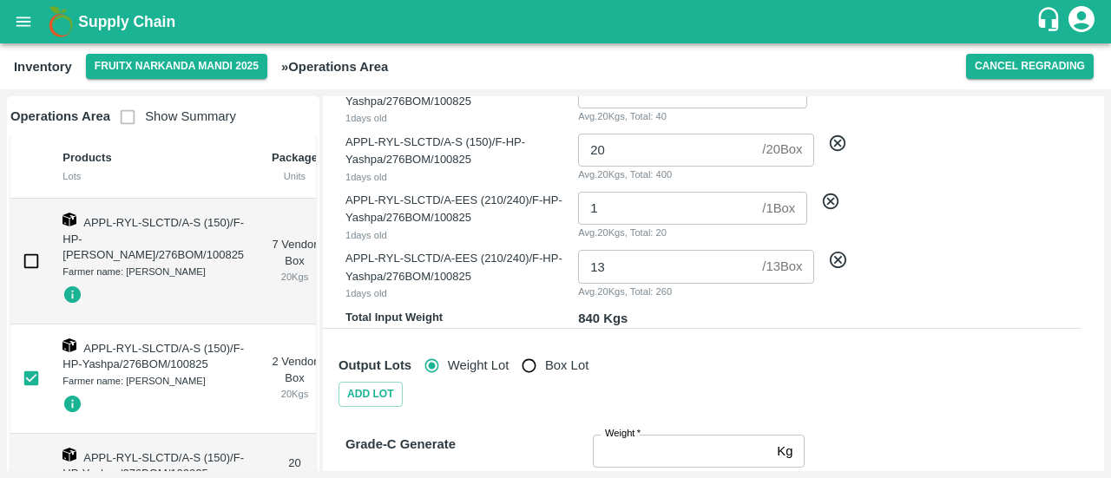
click at [834, 254] on icon at bounding box center [838, 260] width 16 height 16
checkbox input "false"
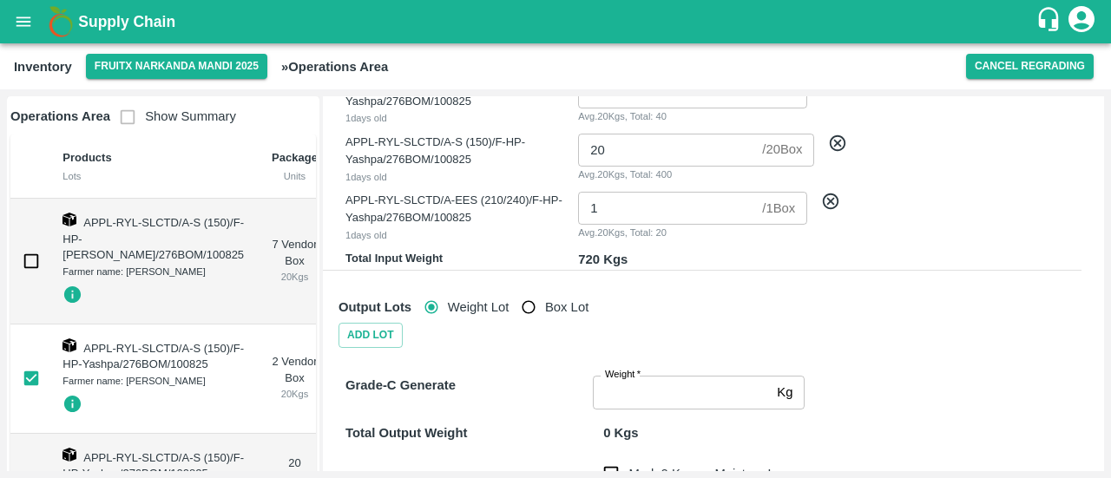
click at [830, 204] on icon at bounding box center [830, 201] width 19 height 19
checkbox input "false"
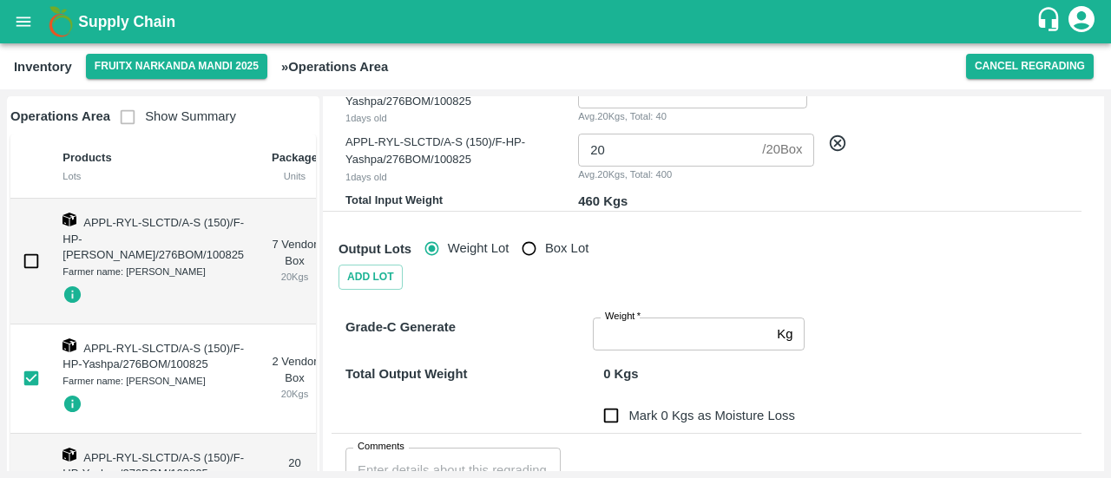
click at [837, 148] on icon at bounding box center [837, 143] width 19 height 19
checkbox input "false"
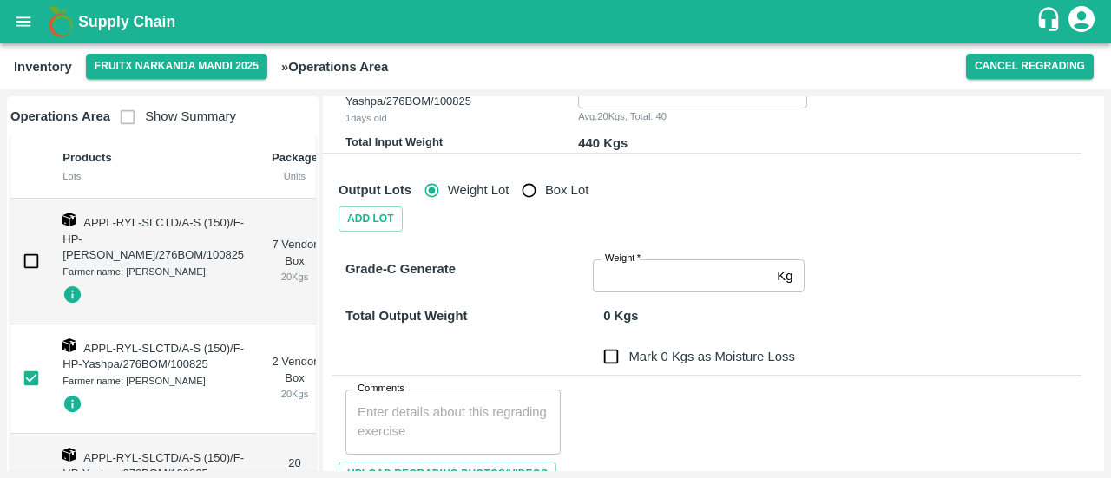
scroll to position [0, 0]
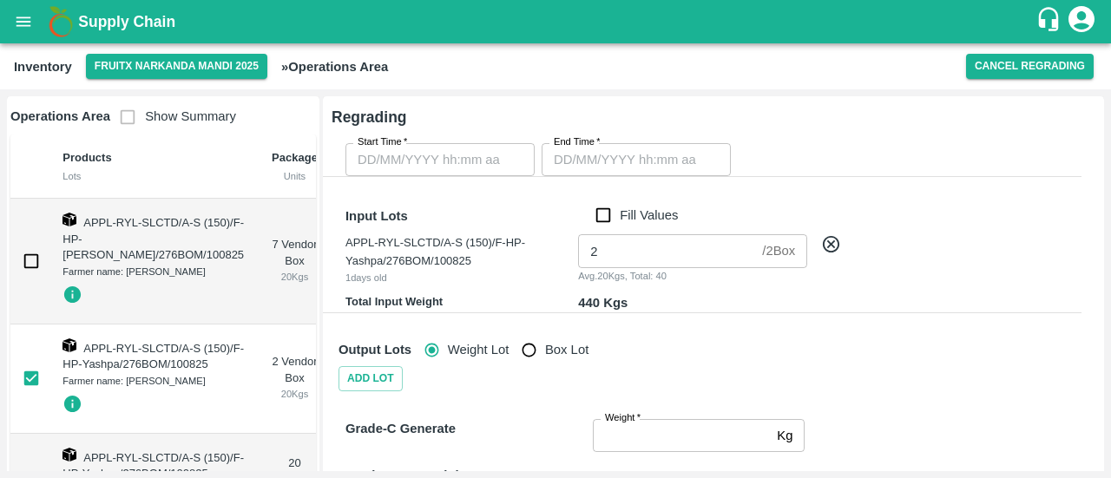
click at [834, 248] on icon at bounding box center [830, 243] width 19 height 19
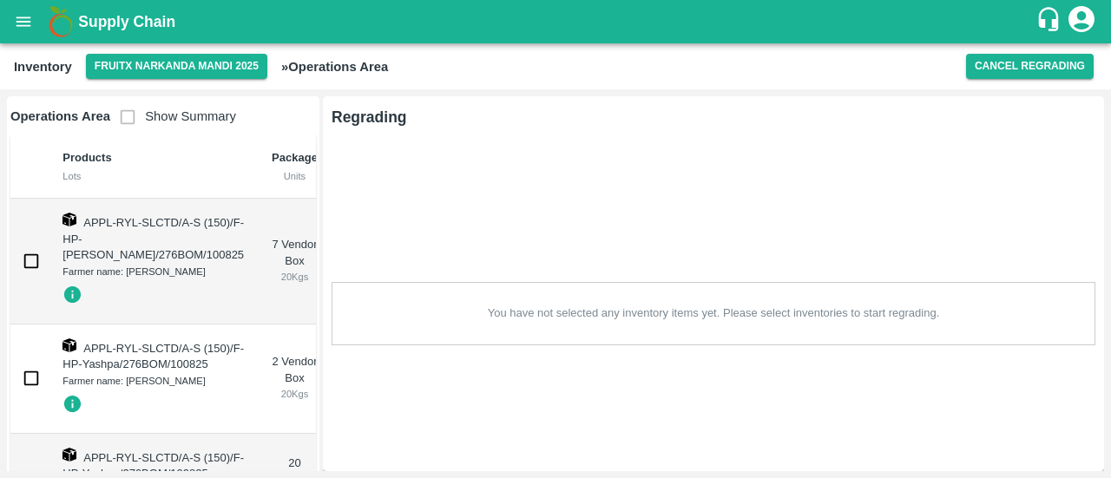
checkbox input "false"
click at [125, 109] on span "Show Summary" at bounding box center [173, 116] width 126 height 14
click at [130, 119] on span "Show Summary" at bounding box center [173, 116] width 126 height 14
click at [125, 120] on span "Show Summary" at bounding box center [173, 116] width 126 height 14
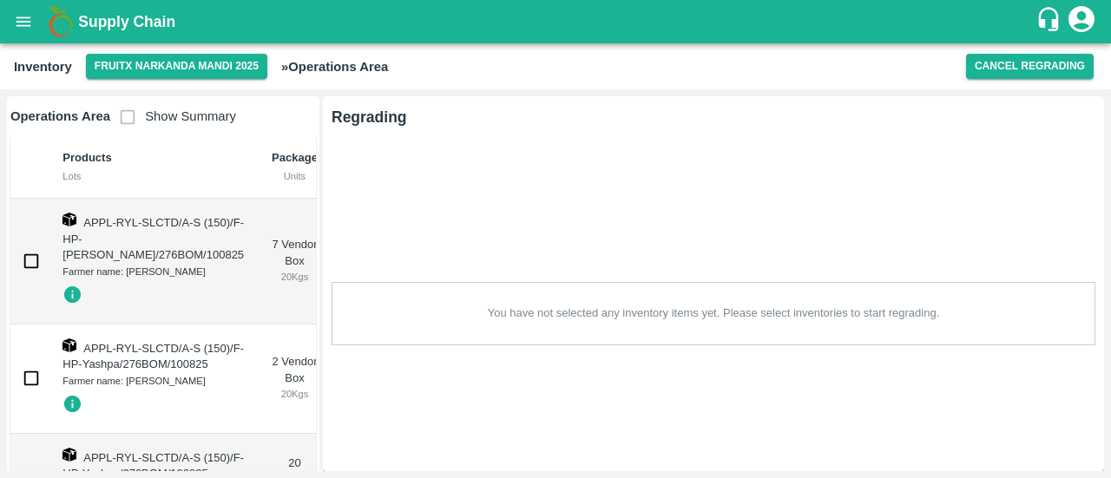
click at [125, 120] on span "Show Summary" at bounding box center [173, 116] width 126 height 14
click at [192, 175] on th "Products Lots" at bounding box center [153, 167] width 209 height 64
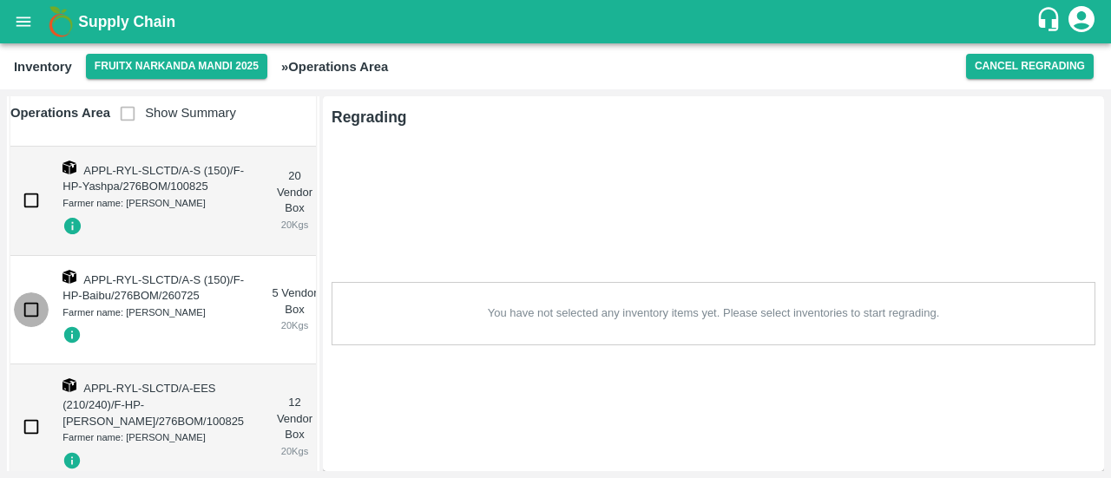
click at [30, 327] on input "checkbox" at bounding box center [31, 310] width 35 height 35
checkbox input "true"
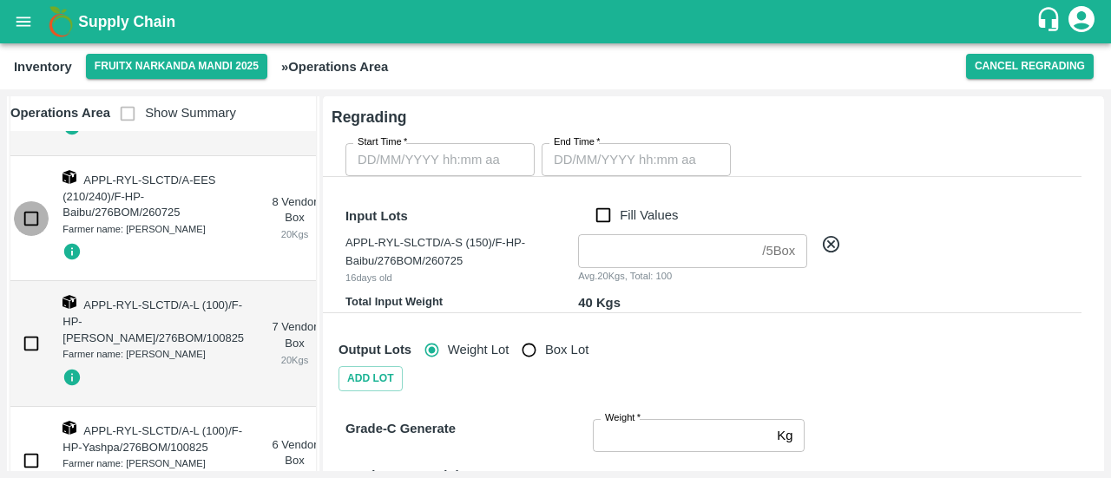
click at [28, 236] on input "checkbox" at bounding box center [31, 218] width 35 height 35
checkbox input "true"
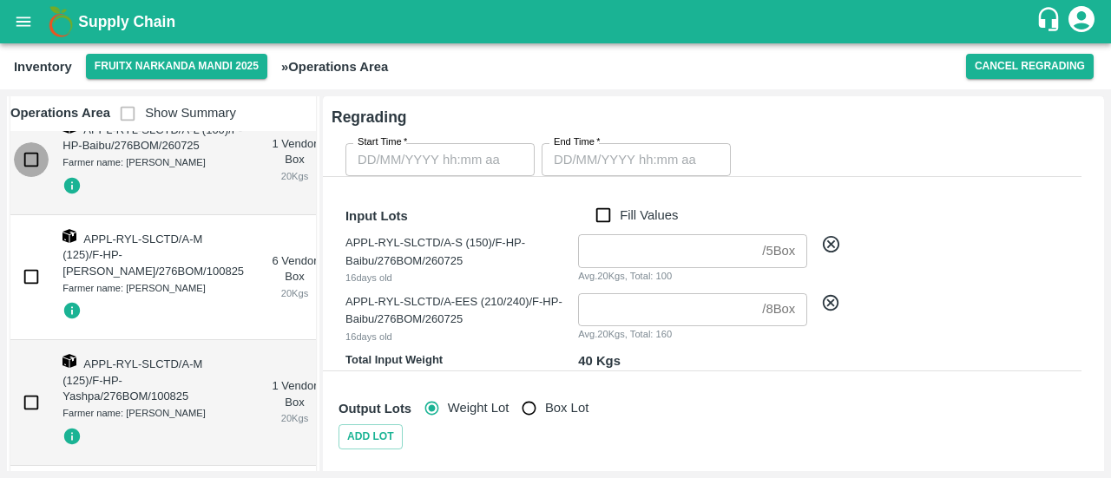
click at [31, 177] on input "checkbox" at bounding box center [31, 159] width 35 height 35
checkbox input "true"
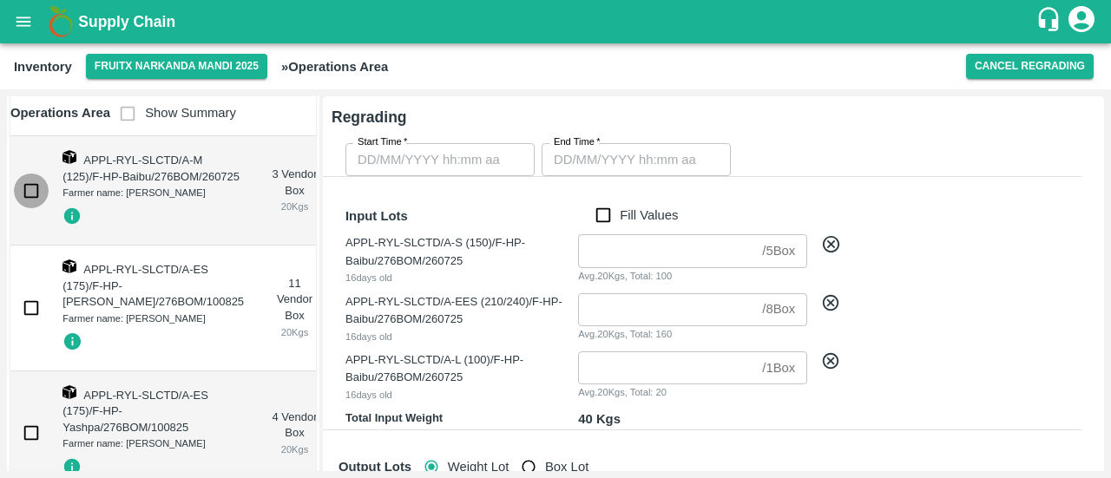
click at [35, 208] on input "checkbox" at bounding box center [31, 191] width 35 height 35
checkbox input "true"
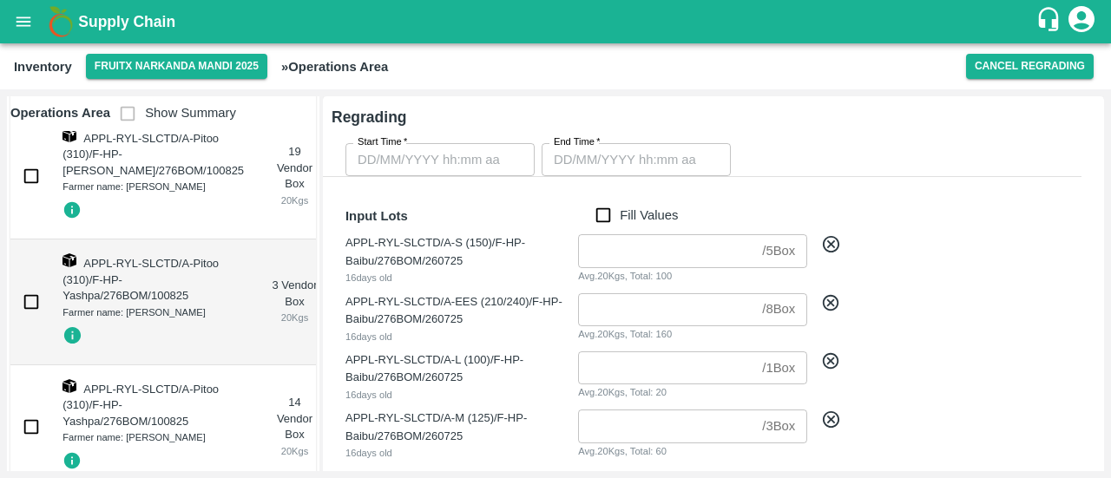
click at [35, 76] on input "checkbox" at bounding box center [31, 59] width 35 height 35
checkbox input "true"
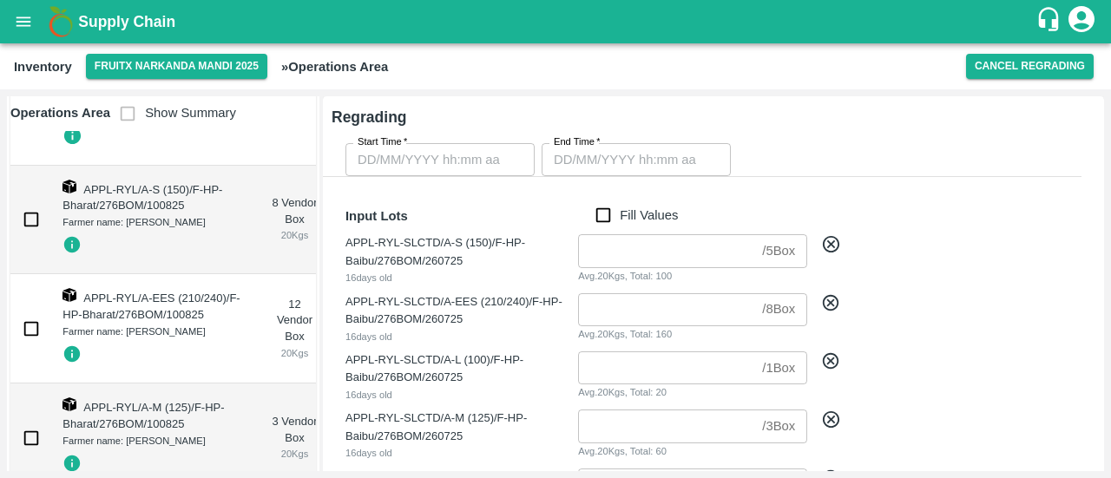
checkbox input "true"
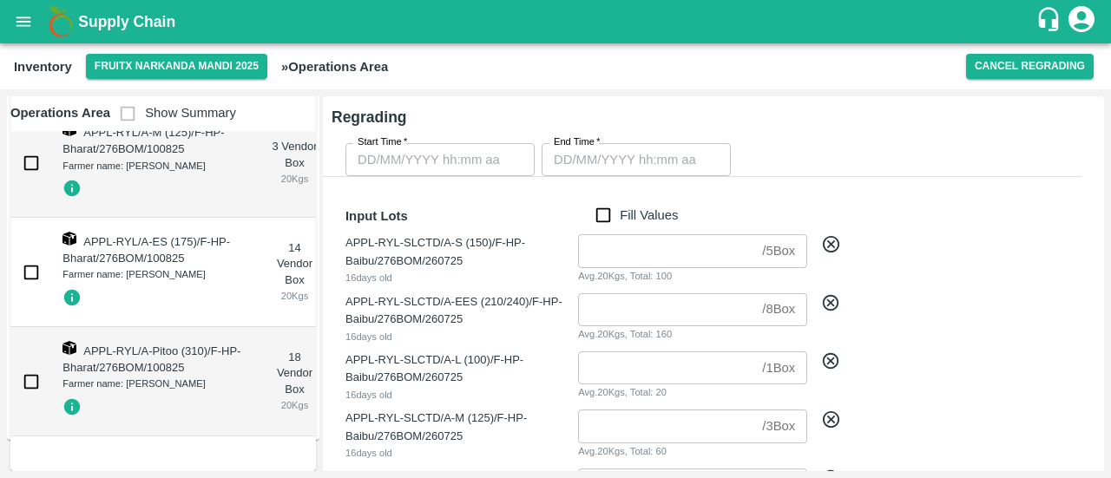
type input "DD/MM/YYYY hh:mm aa"
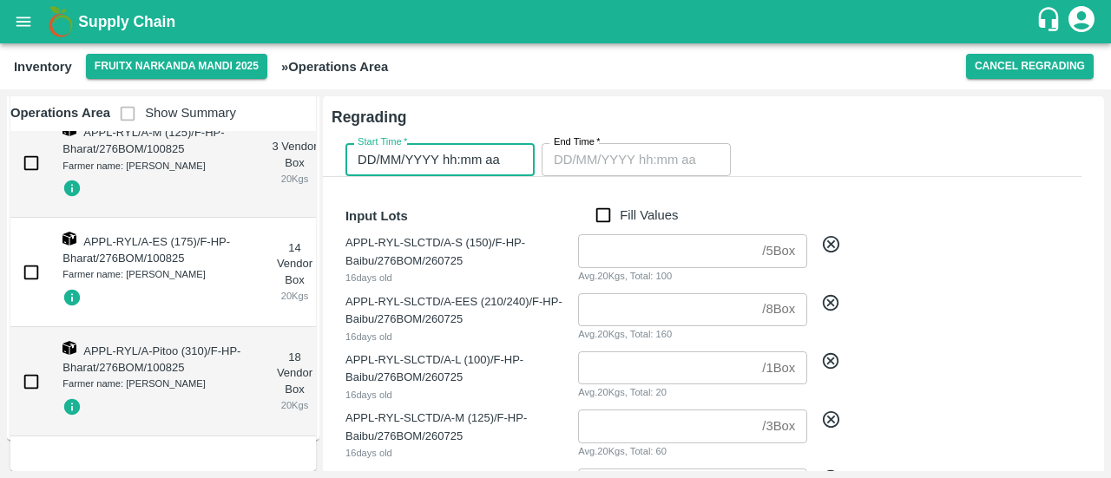
click at [446, 166] on input "DD/MM/YYYY hh:mm aa" at bounding box center [434, 159] width 177 height 33
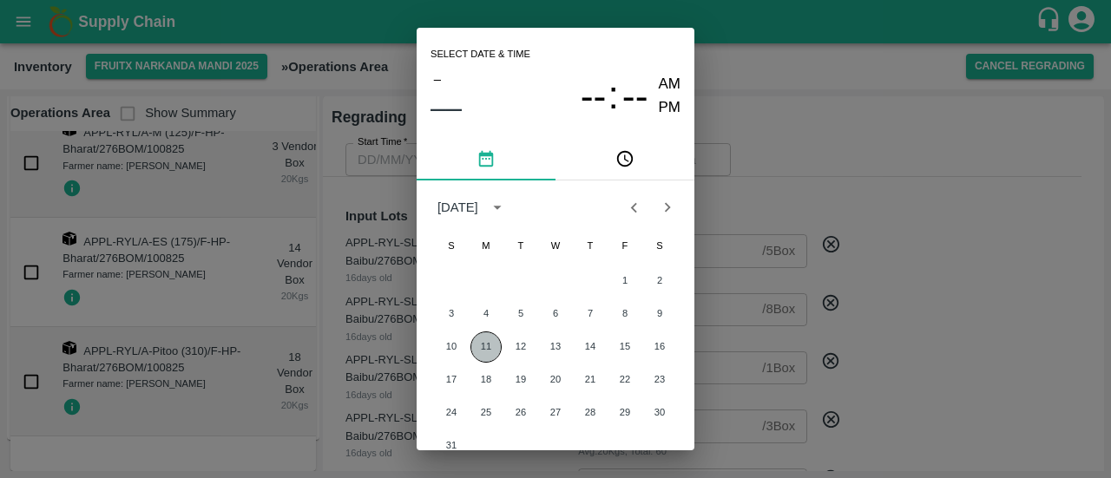
click at [486, 337] on button "11" at bounding box center [486, 347] width 31 height 31
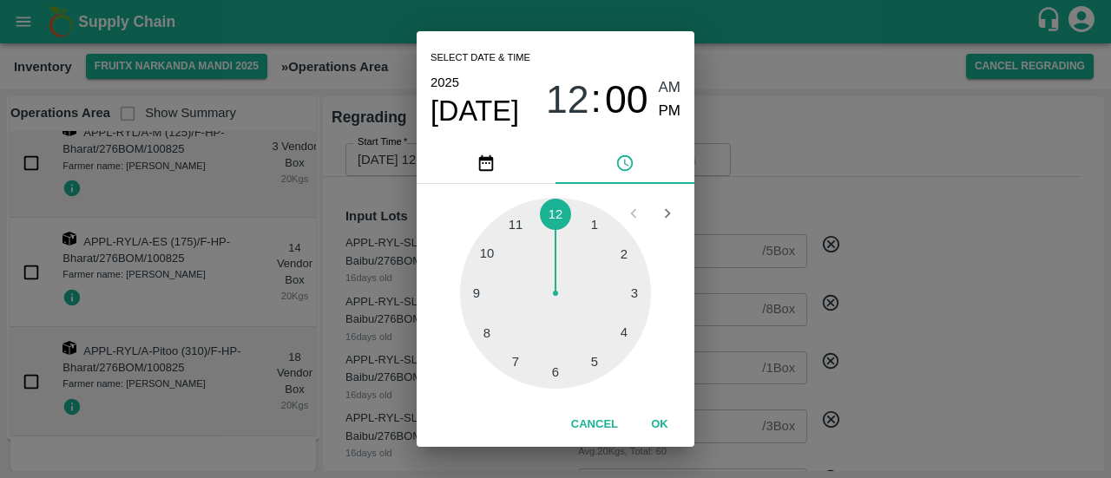
click at [594, 225] on div at bounding box center [555, 293] width 191 height 191
click at [551, 368] on div at bounding box center [555, 293] width 191 height 191
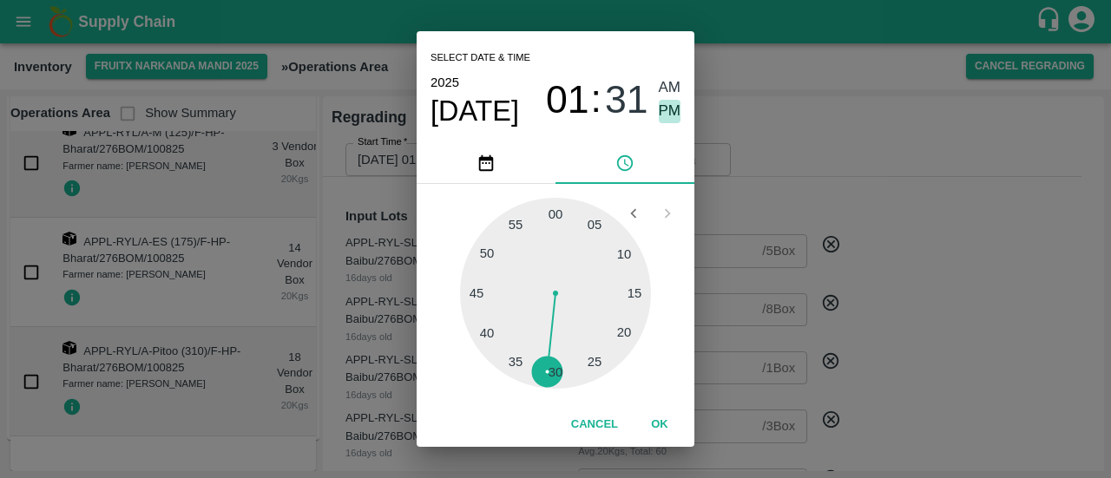
click at [667, 117] on span "PM" at bounding box center [670, 111] width 23 height 23
type input "[DATE] 01:31 PM"
click at [859, 141] on div "Select date & time [DATE] 01 : 31 AM PM 05 10 15 20 25 30 35 40 45 50 55 00 Can…" at bounding box center [555, 239] width 1111 height 478
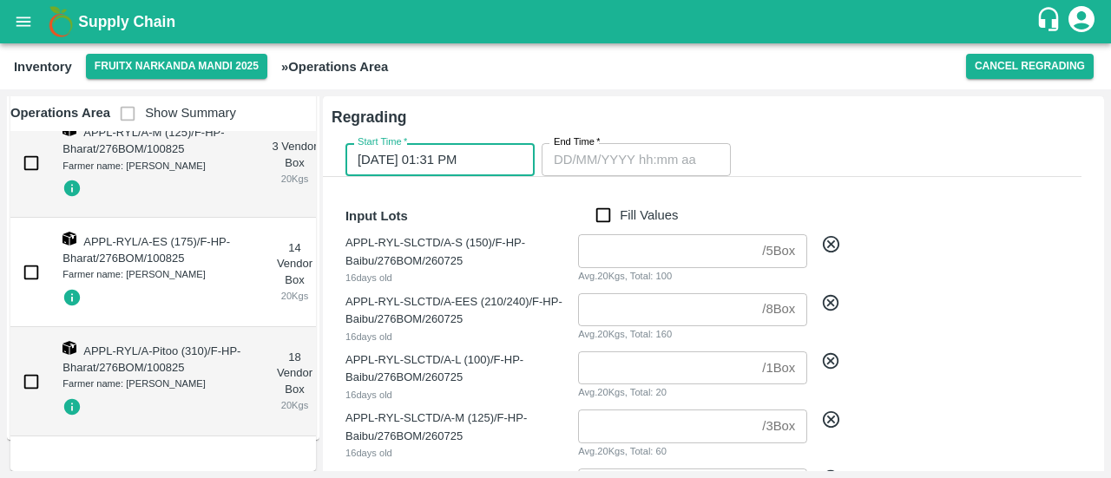
type input "DD/MM/YYYY hh:mm aa"
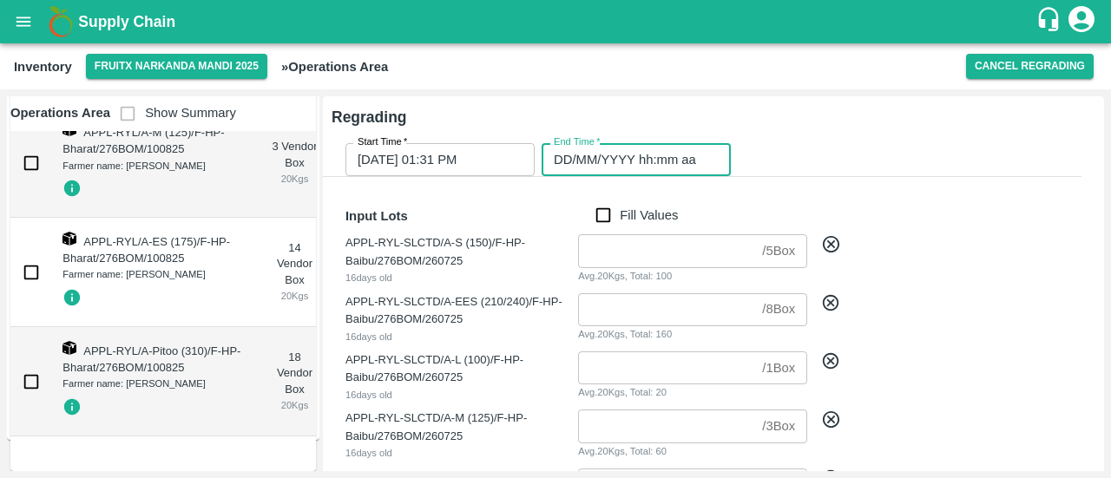
click at [662, 169] on input "DD/MM/YYYY hh:mm aa" at bounding box center [630, 159] width 177 height 33
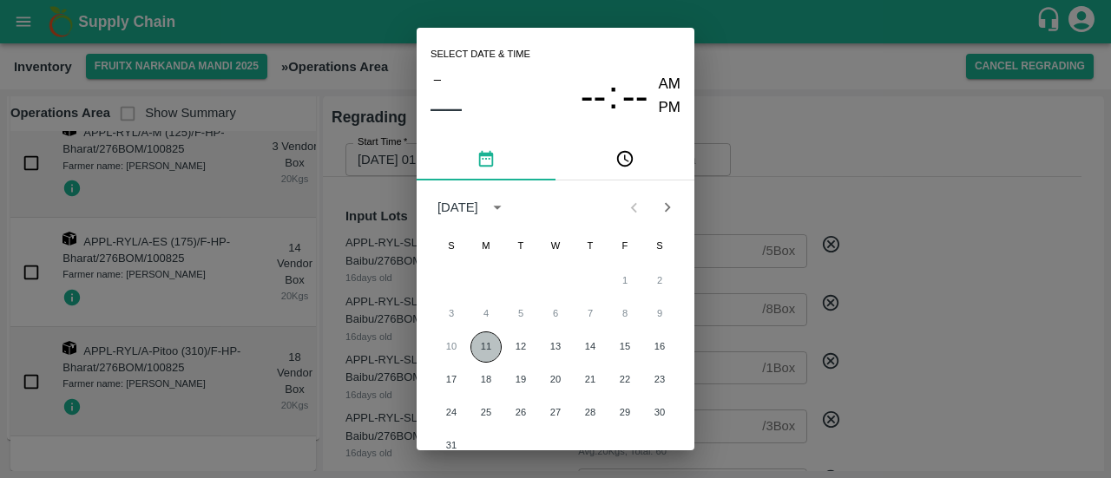
click at [483, 344] on button "11" at bounding box center [486, 347] width 31 height 31
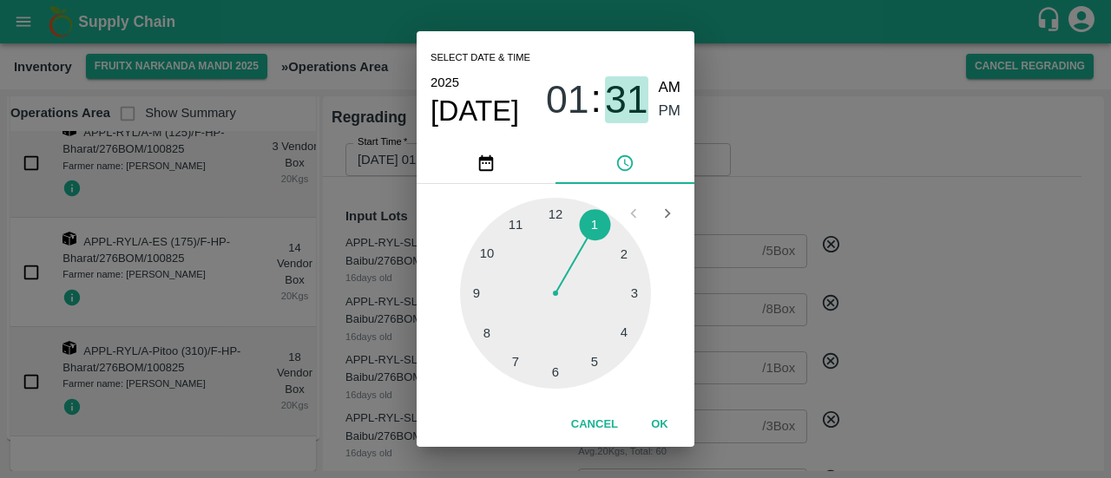
click at [630, 93] on span "31" at bounding box center [626, 99] width 43 height 45
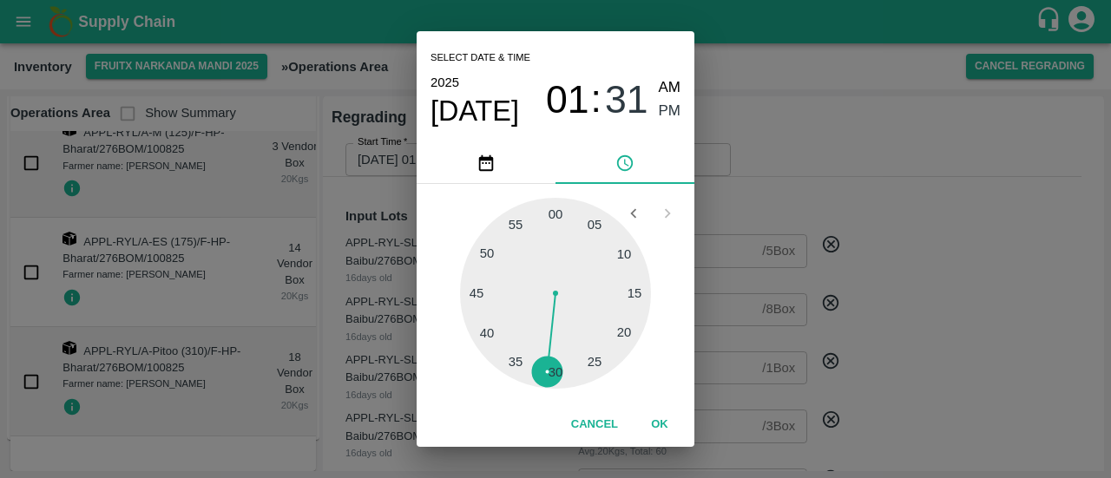
click at [475, 291] on div at bounding box center [555, 293] width 191 height 191
type input "[DATE] 01:45 PM"
click at [667, 107] on span "PM" at bounding box center [670, 111] width 23 height 23
click at [781, 138] on div "Select date & time [DATE] 01 : 45 AM PM 05 10 15 20 25 30 35 40 45 50 55 00 Can…" at bounding box center [555, 239] width 1111 height 478
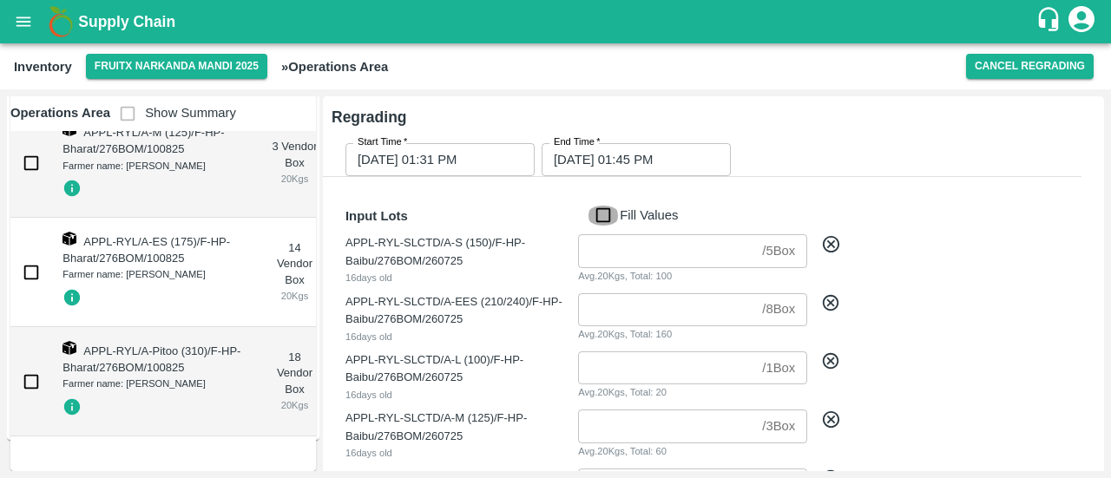
click at [615, 221] on input "Fill Values" at bounding box center [603, 215] width 33 height 19
checkbox input "true"
type input "5"
type input "8"
type input "1"
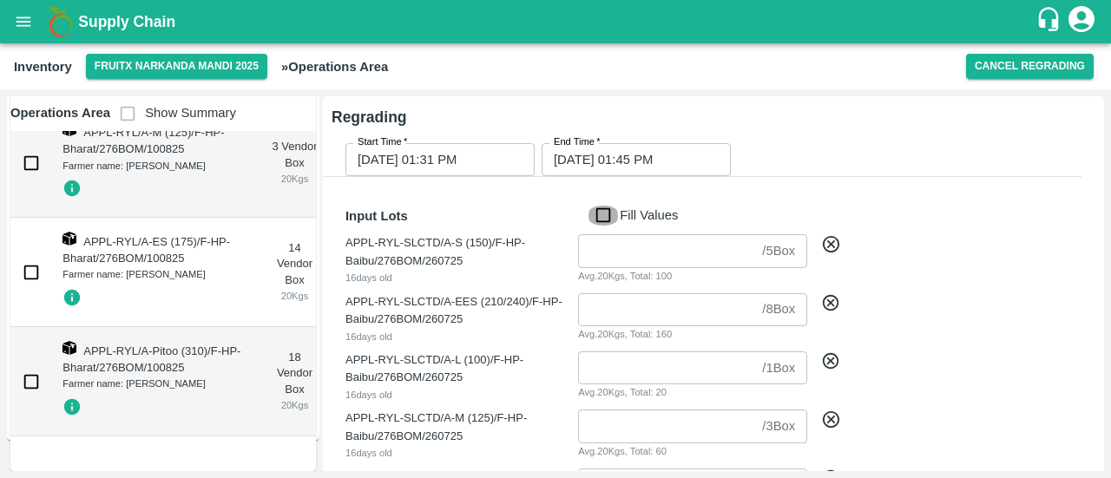
type input "3"
type input "7"
type input "3"
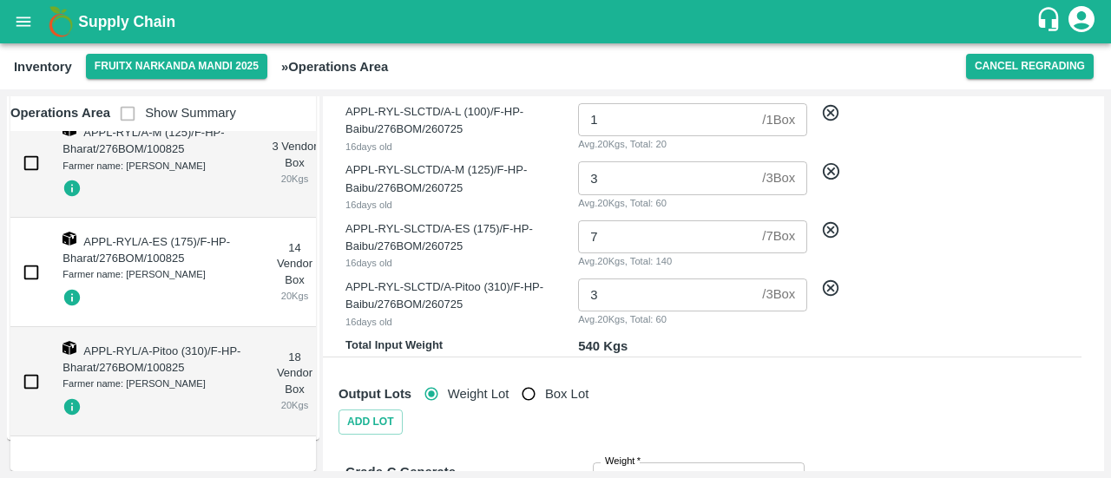
scroll to position [328, 0]
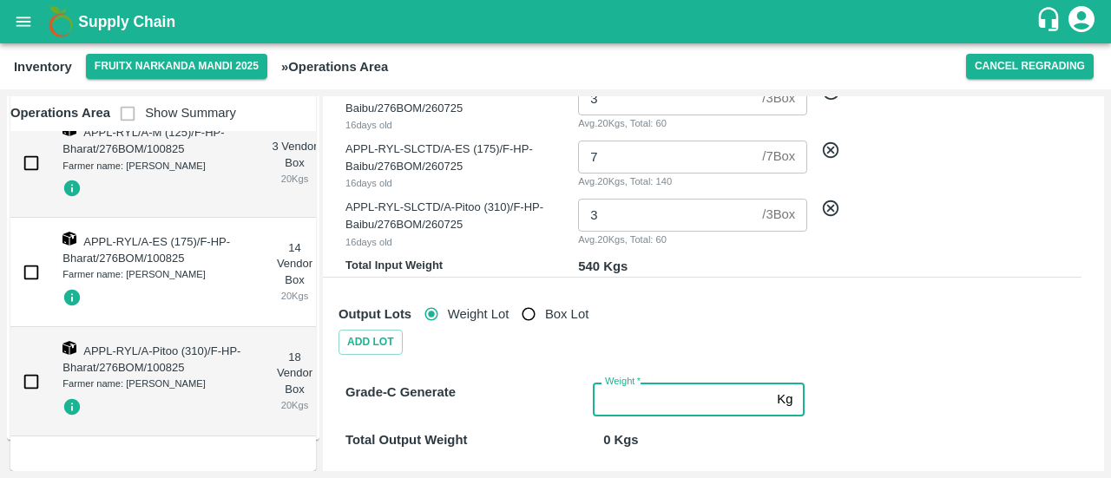
click at [656, 402] on input "Weight   *" at bounding box center [681, 399] width 177 height 33
type input "540"
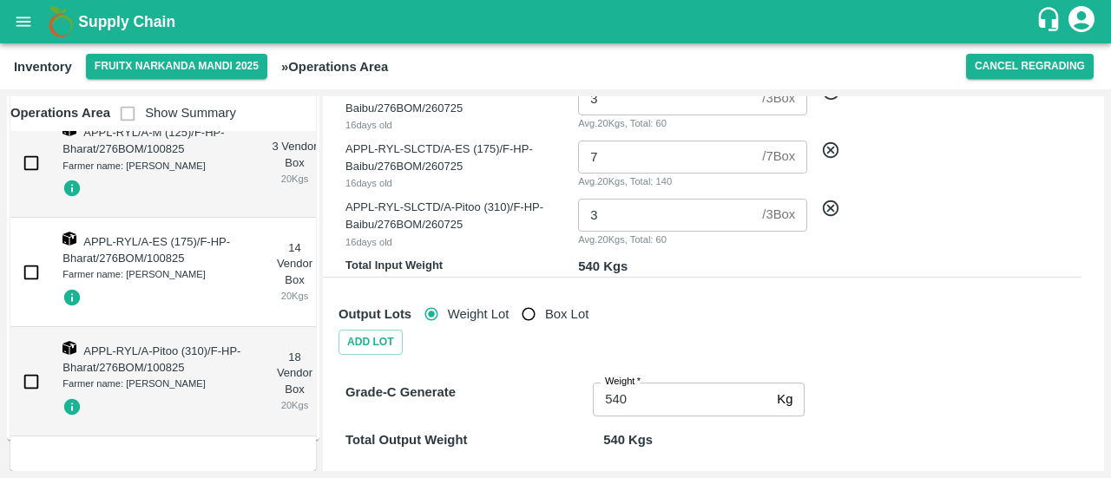
click at [880, 406] on div "Grade-C Generate Weight   * 540 Kg Weight" at bounding box center [703, 389] width 757 height 54
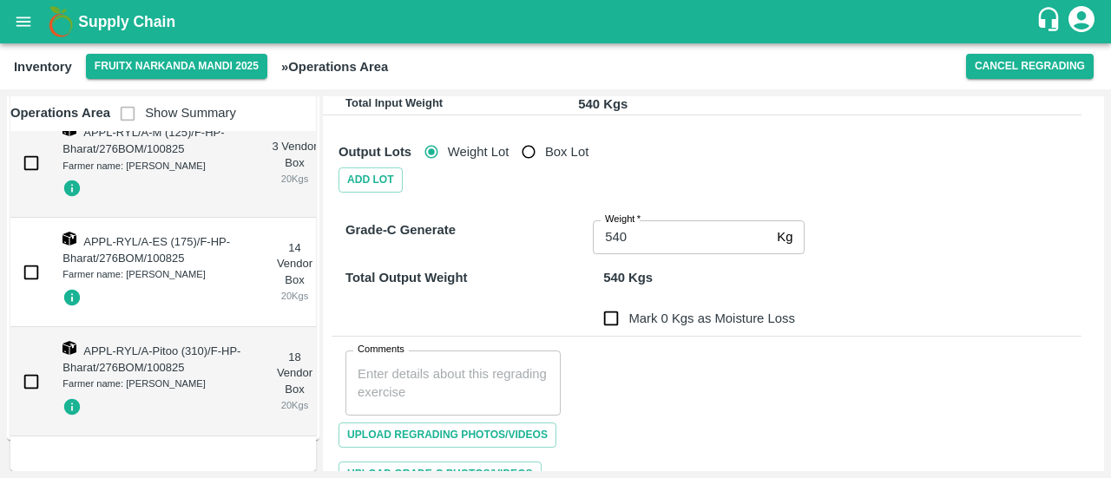
scroll to position [492, 0]
click at [610, 313] on input "Mark 0 Kgs as Moisture Loss" at bounding box center [611, 317] width 35 height 35
checkbox input "true"
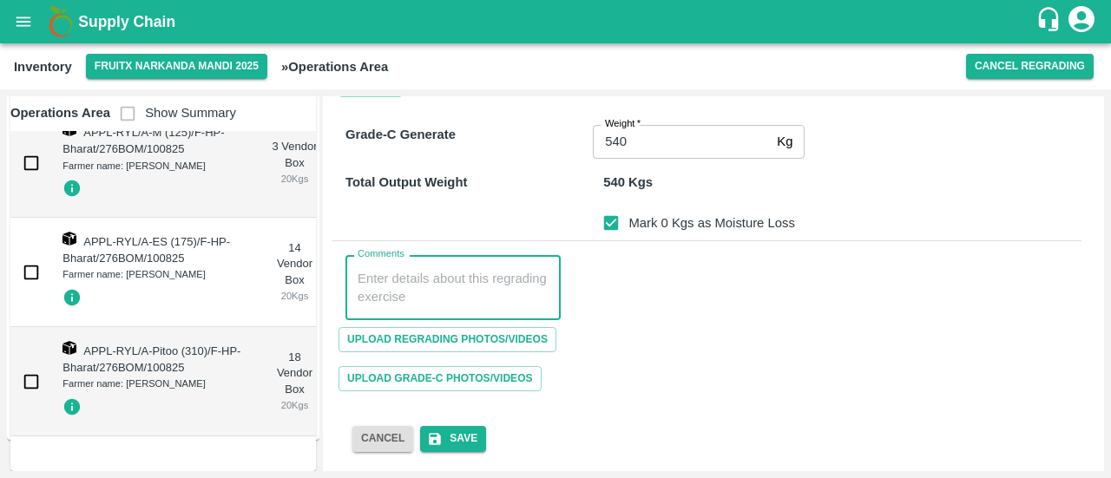
click at [462, 287] on textarea "Comments" at bounding box center [453, 288] width 191 height 36
type textarea "as per the demand team confromation"
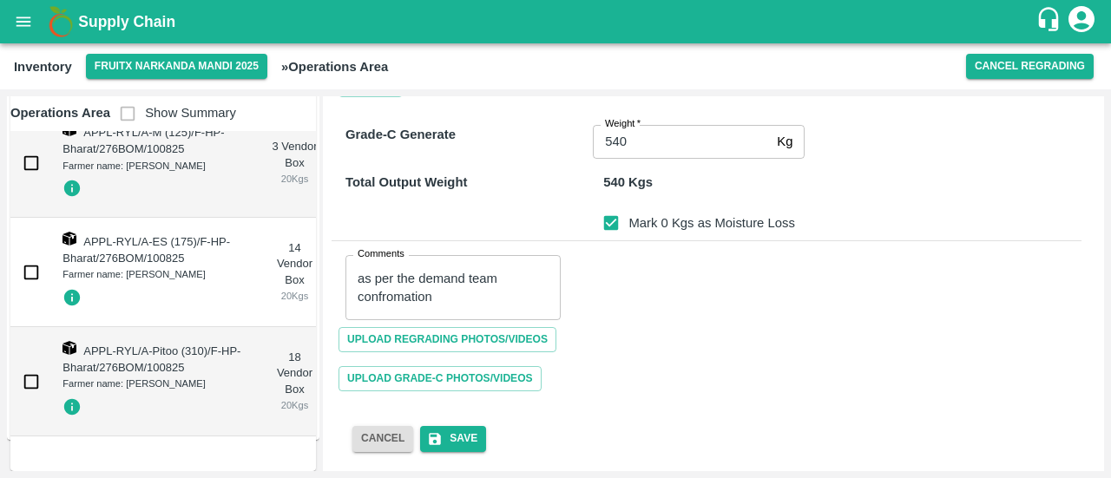
click at [645, 325] on div "Upload Regrading Photos/Videos" at bounding box center [707, 339] width 750 height 39
click at [464, 437] on button "Save" at bounding box center [453, 438] width 66 height 25
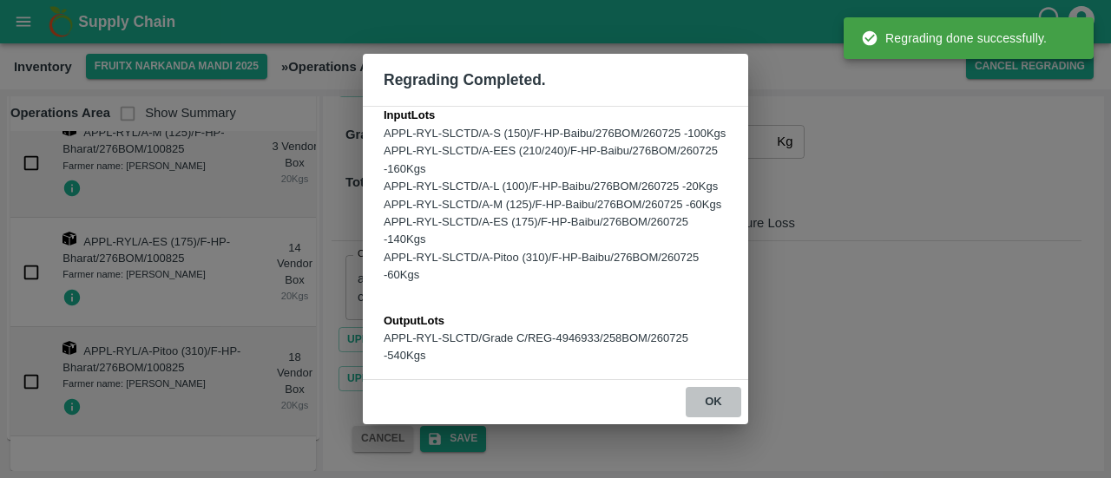
click at [725, 416] on button "ok" at bounding box center [714, 402] width 56 height 30
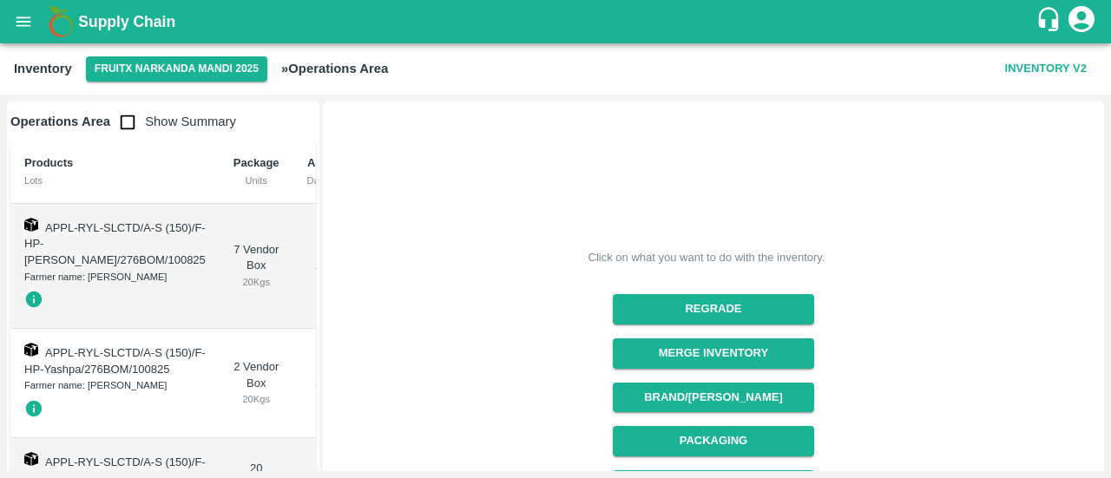
scroll to position [301, 0]
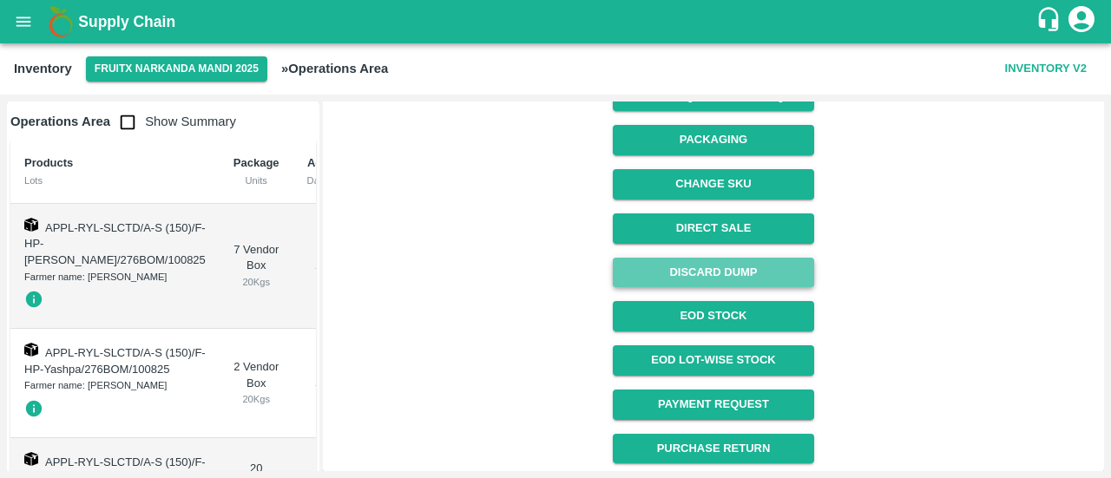
click at [708, 280] on button "Discard Dump" at bounding box center [713, 273] width 201 height 30
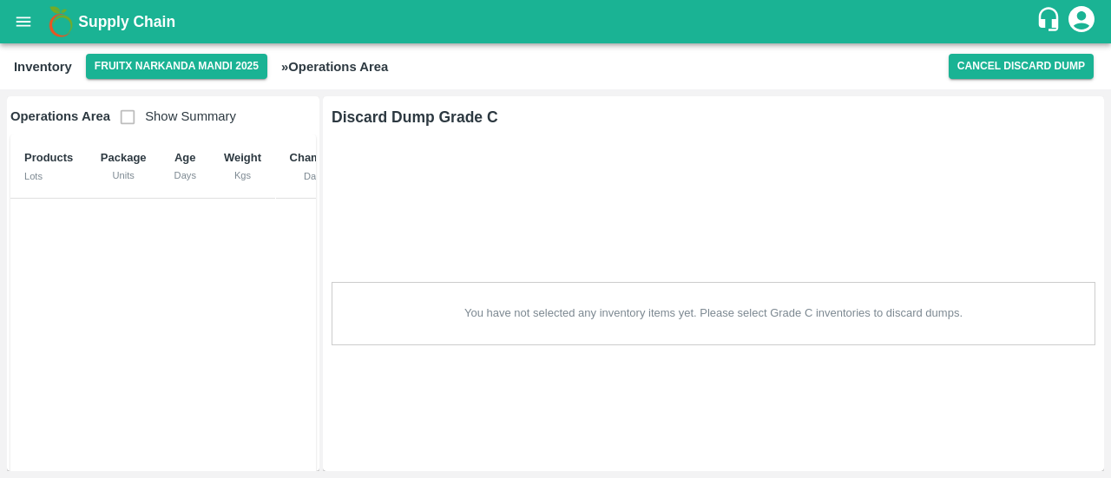
scroll to position [0, 0]
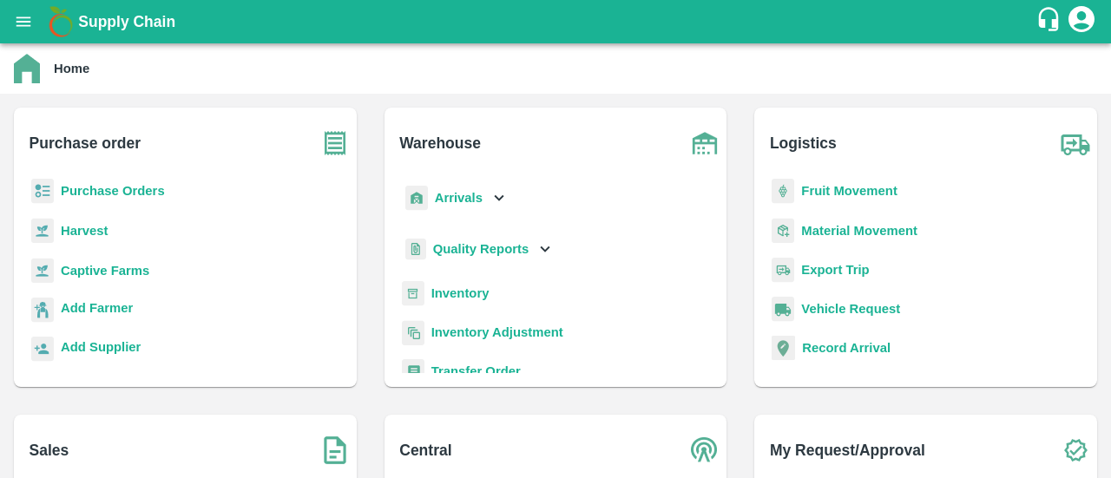
click at [479, 293] on b "Inventory" at bounding box center [461, 294] width 58 height 14
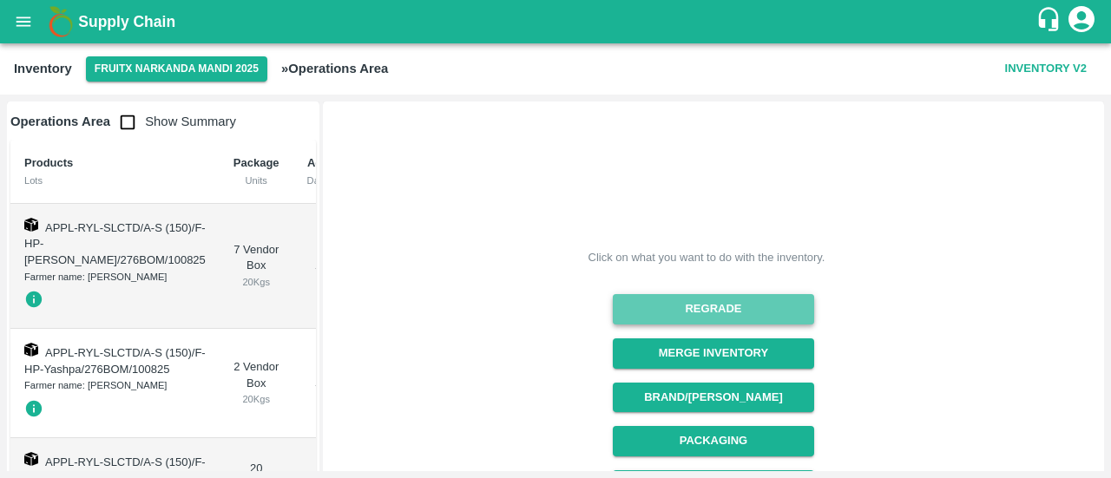
click at [729, 310] on button "Regrade" at bounding box center [713, 309] width 201 height 30
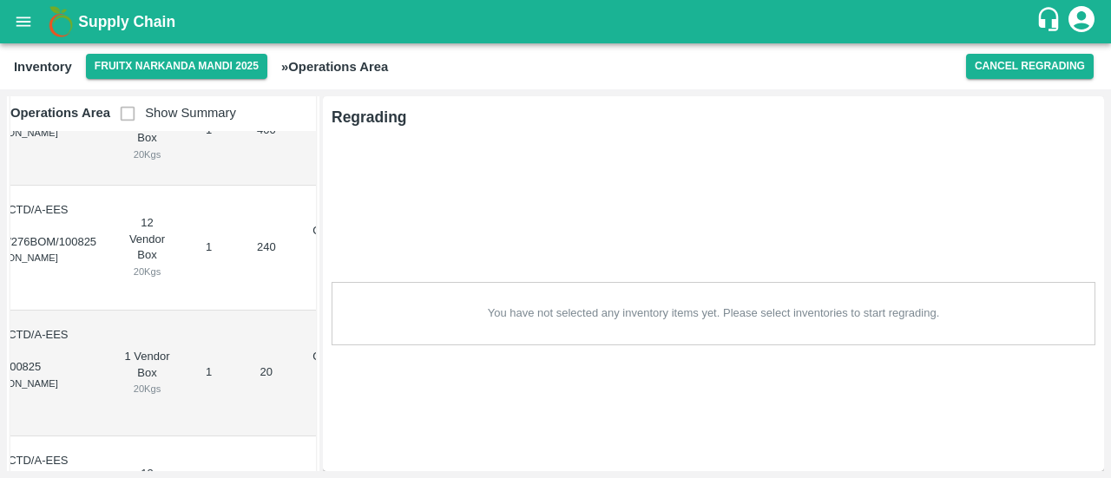
scroll to position [0, 164]
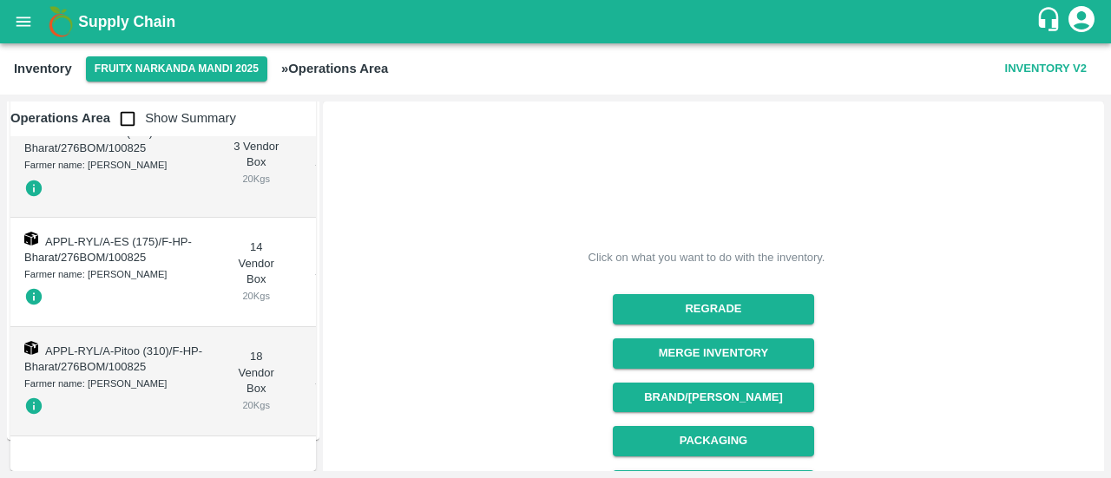
scroll to position [2767, 0]
click at [129, 119] on input "checkbox" at bounding box center [127, 119] width 35 height 35
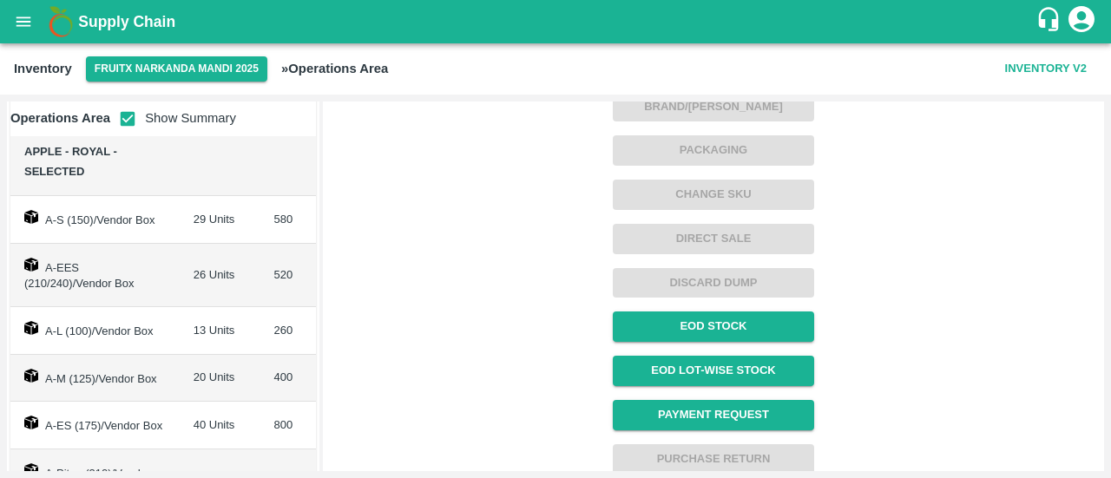
scroll to position [0, 0]
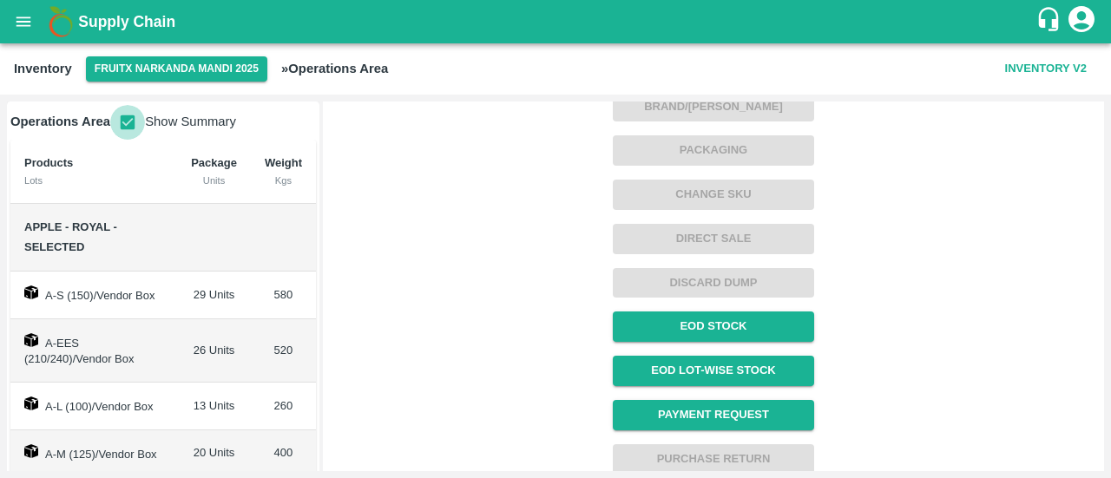
click at [124, 116] on input "checkbox" at bounding box center [127, 122] width 35 height 35
checkbox input "false"
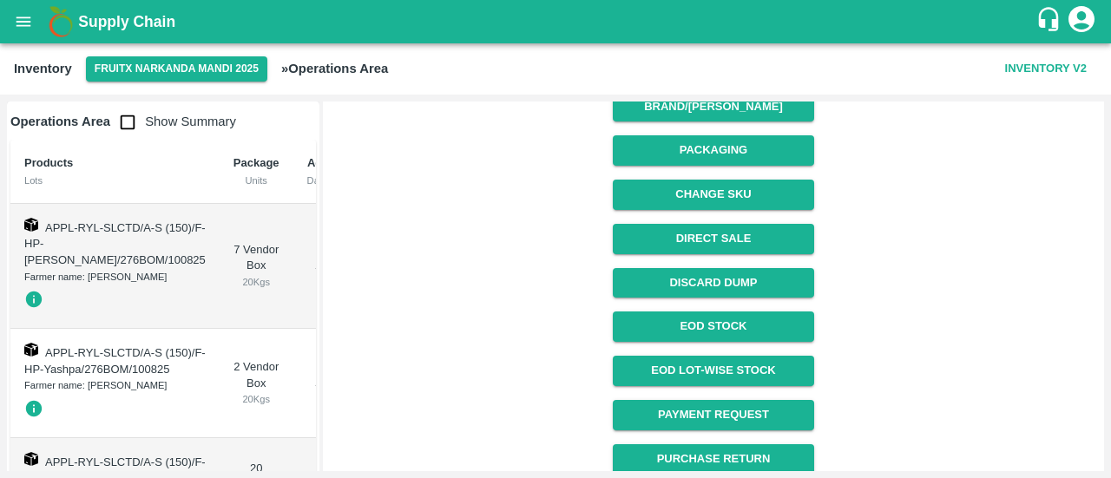
scroll to position [301, 0]
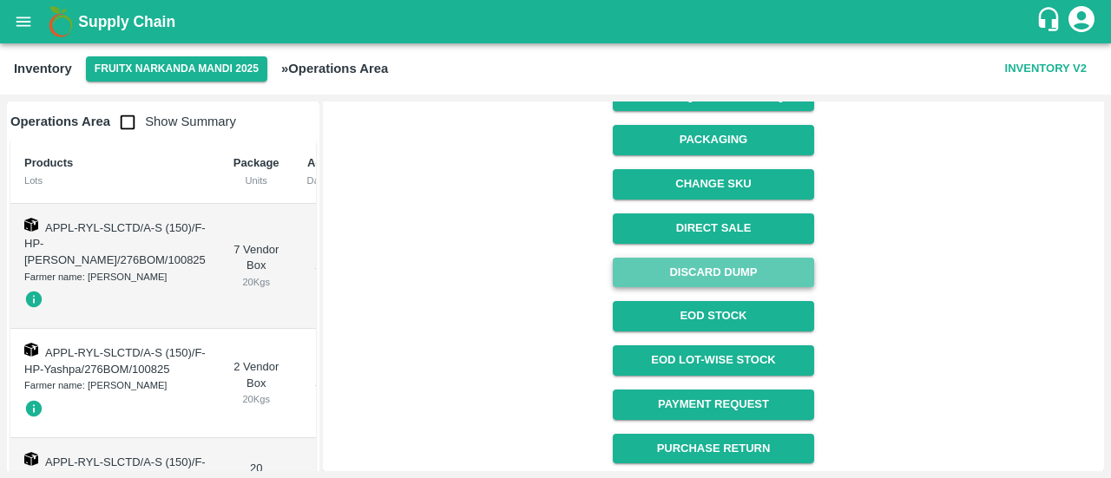
click at [787, 272] on button "Discard Dump" at bounding box center [713, 273] width 201 height 30
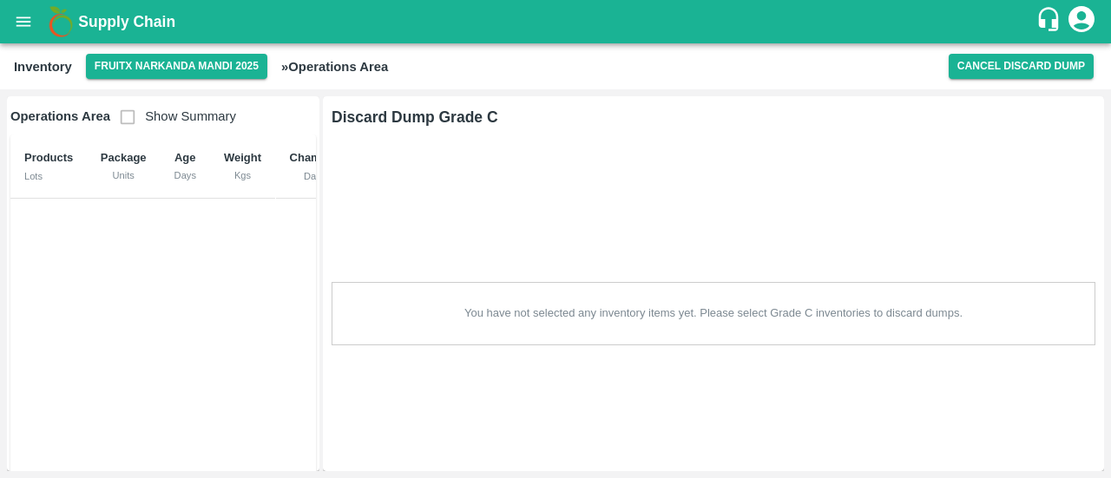
scroll to position [0, 0]
click at [266, 258] on div "Products Lots Package Units Age Days Weight Kgs Chamber Date" at bounding box center [163, 319] width 306 height 368
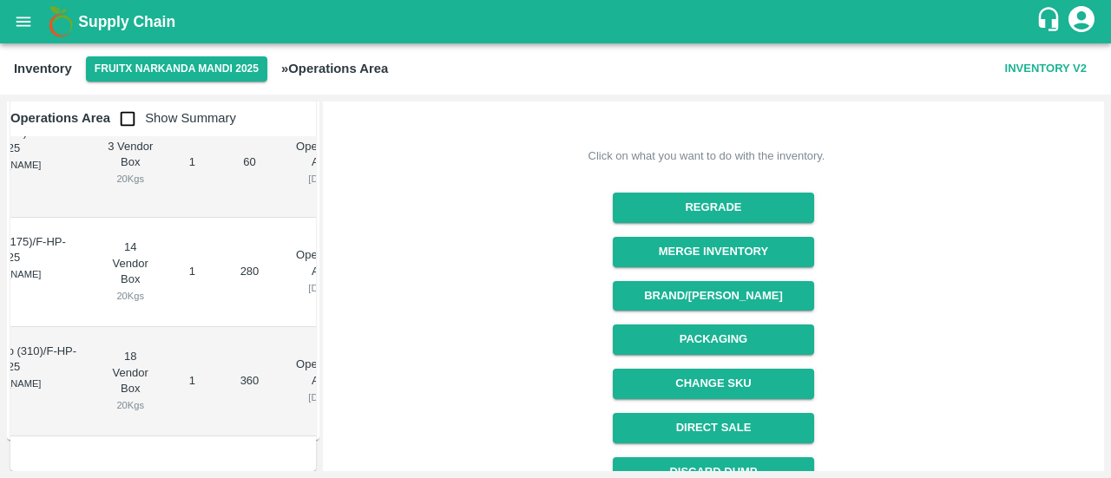
scroll to position [116, 0]
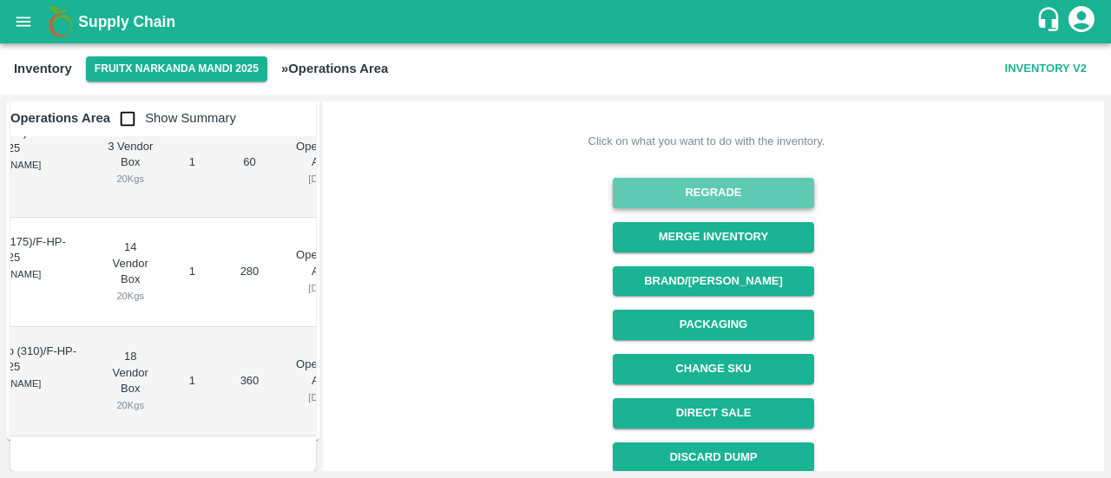
click at [683, 187] on button "Regrade" at bounding box center [713, 193] width 201 height 30
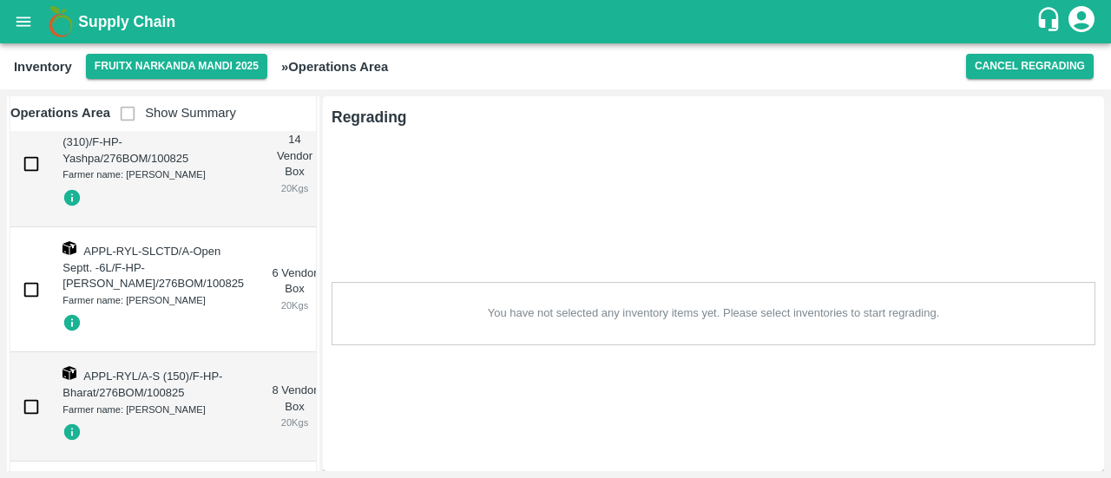
scroll to position [2916, 0]
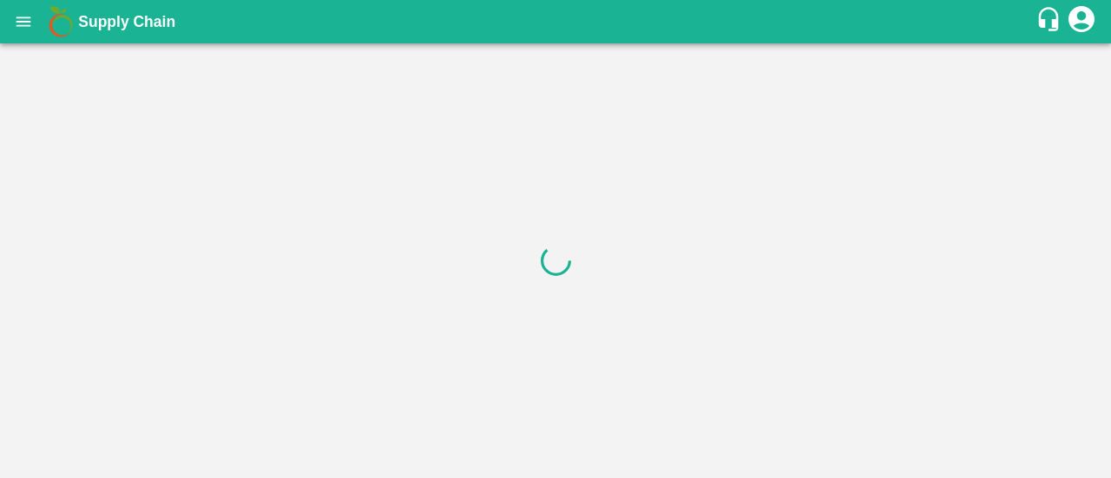
click at [1091, 26] on icon "account of current user" at bounding box center [1082, 19] width 26 height 26
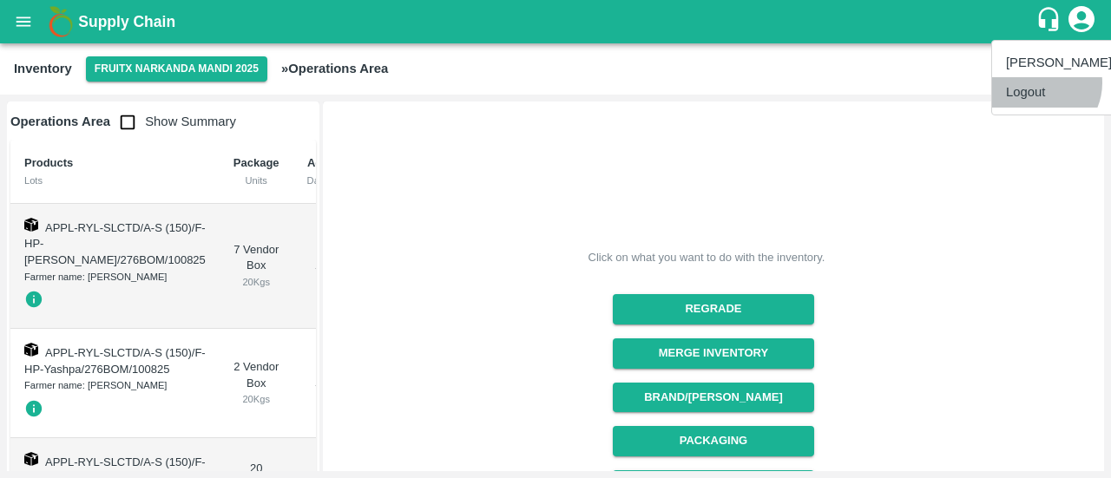
click at [1037, 82] on li "Logout" at bounding box center [1060, 92] width 134 height 30
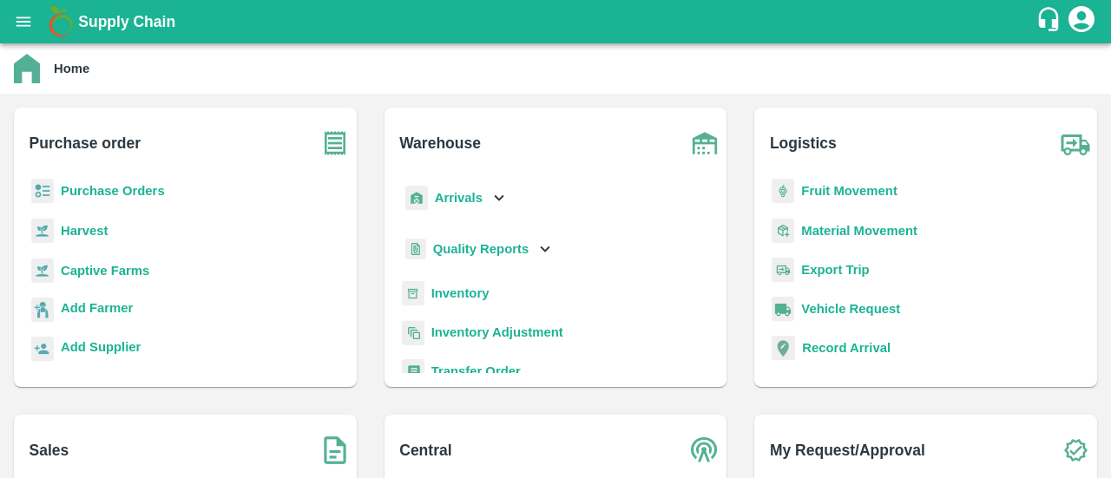
click at [460, 291] on b "Inventory" at bounding box center [461, 294] width 58 height 14
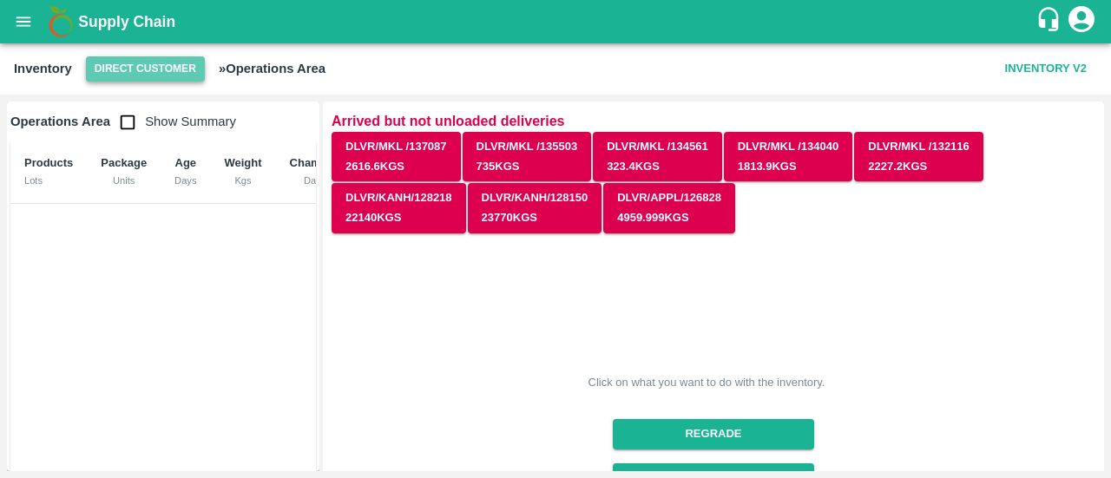
click at [129, 69] on button "Direct Customer" at bounding box center [145, 68] width 119 height 25
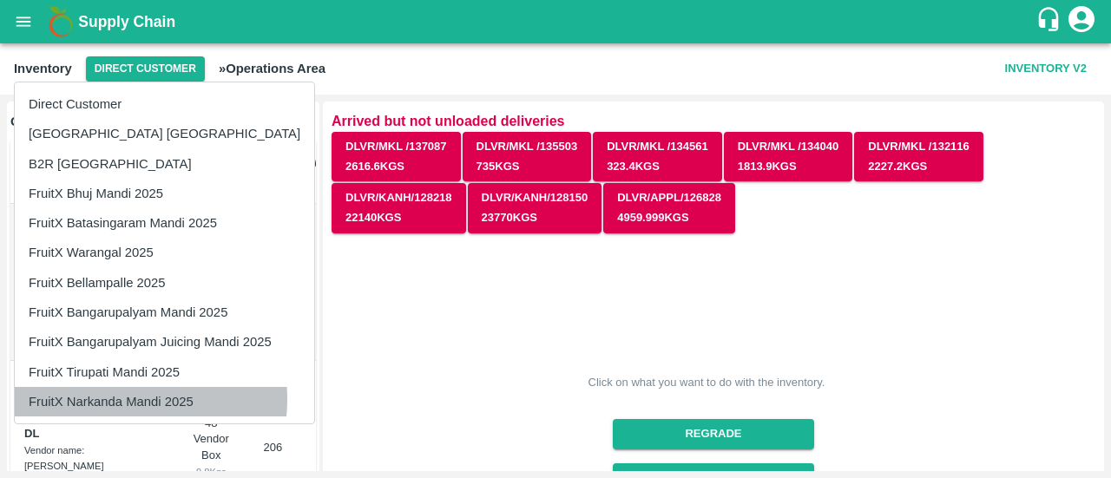
click at [113, 399] on li "FruitX Narkanda Mandi 2025" at bounding box center [165, 402] width 300 height 30
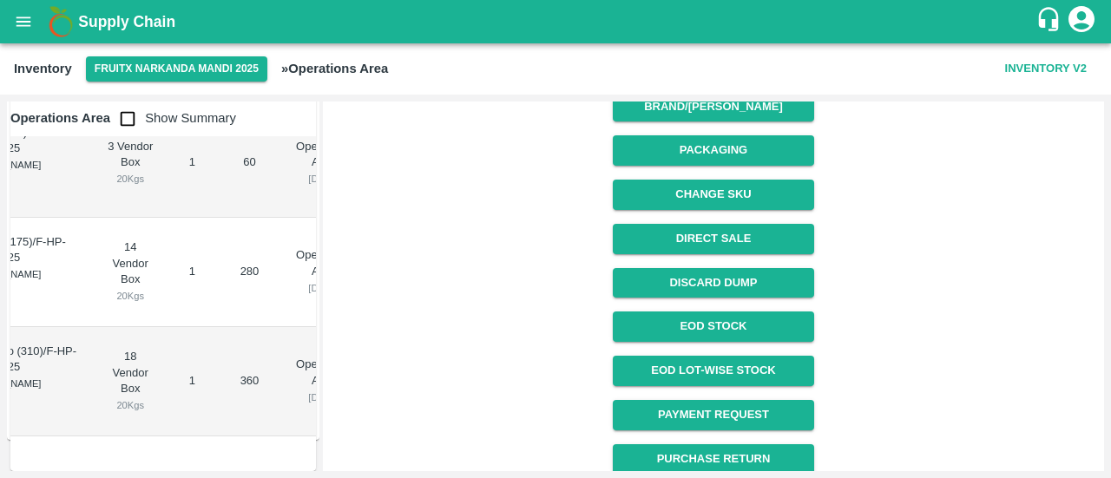
scroll to position [301, 0]
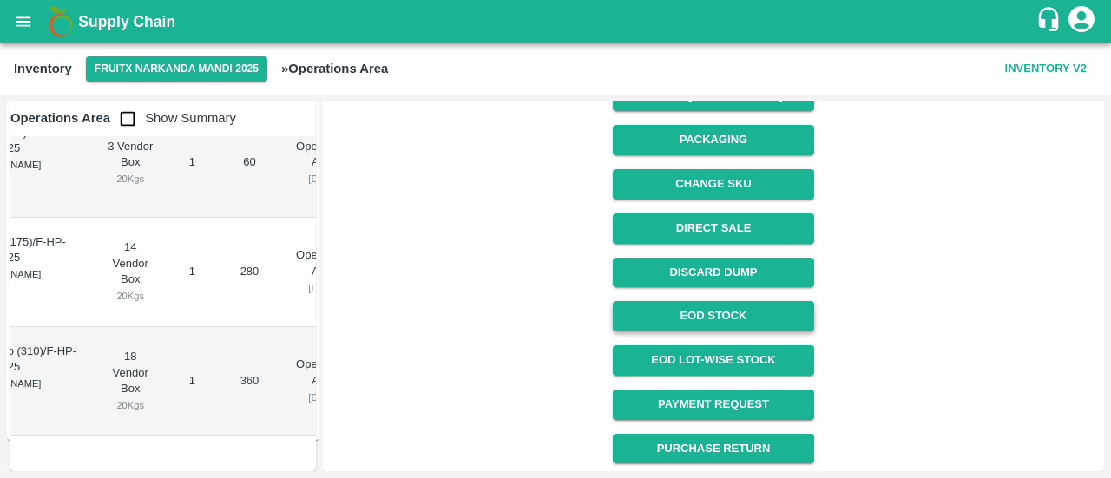
click at [747, 320] on link "EOD Stock" at bounding box center [713, 316] width 201 height 30
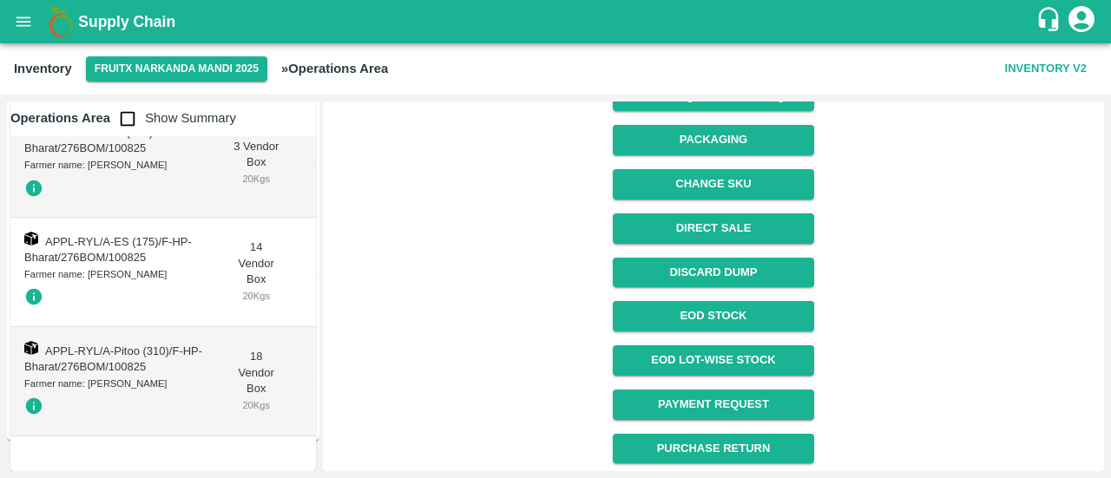
scroll to position [2920, 0]
click at [122, 124] on input "checkbox" at bounding box center [127, 119] width 35 height 35
checkbox input "true"
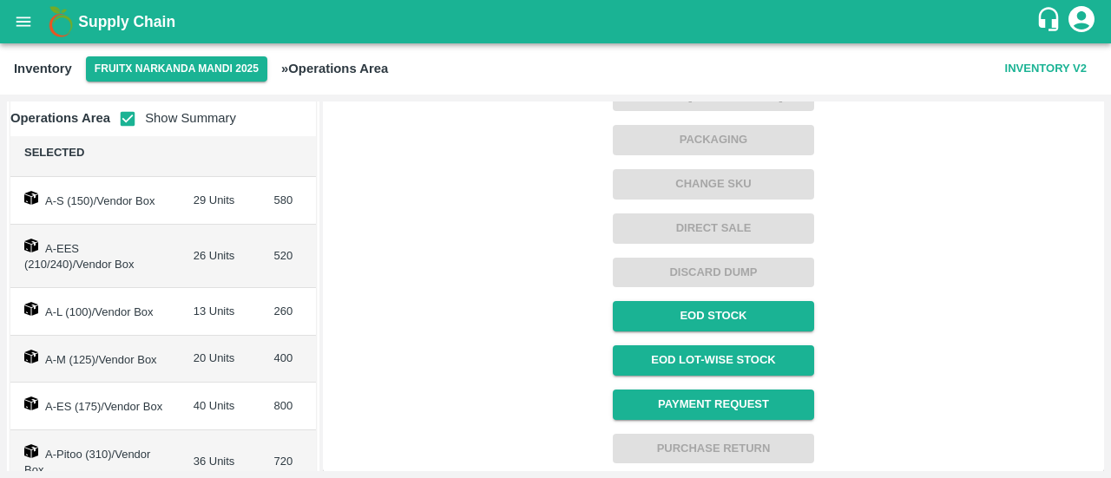
scroll to position [0, 0]
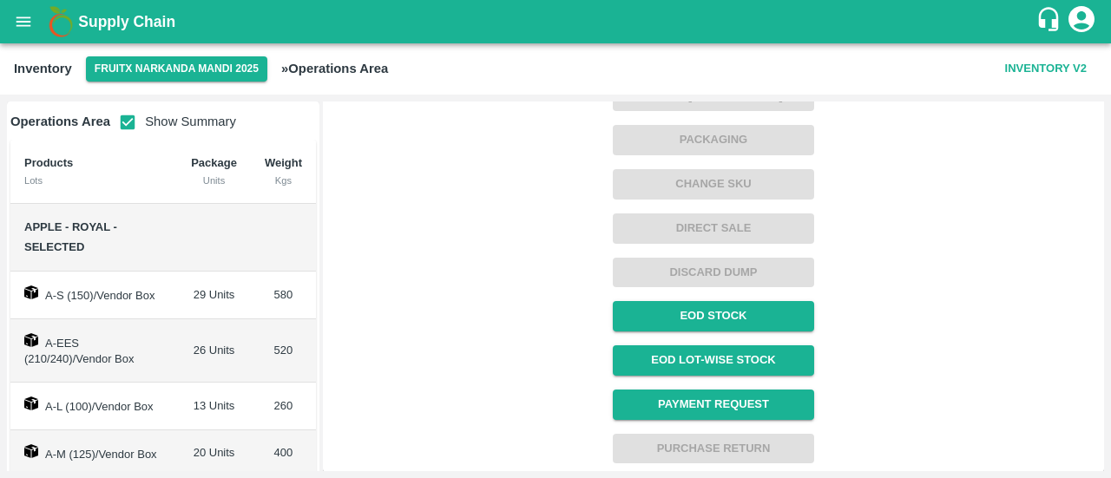
click at [923, 280] on div "Click on what you want to do with the inventory. Regrade Merge Inventory Brand/…" at bounding box center [707, 129] width 778 height 669
